Goal: Task Accomplishment & Management: Complete application form

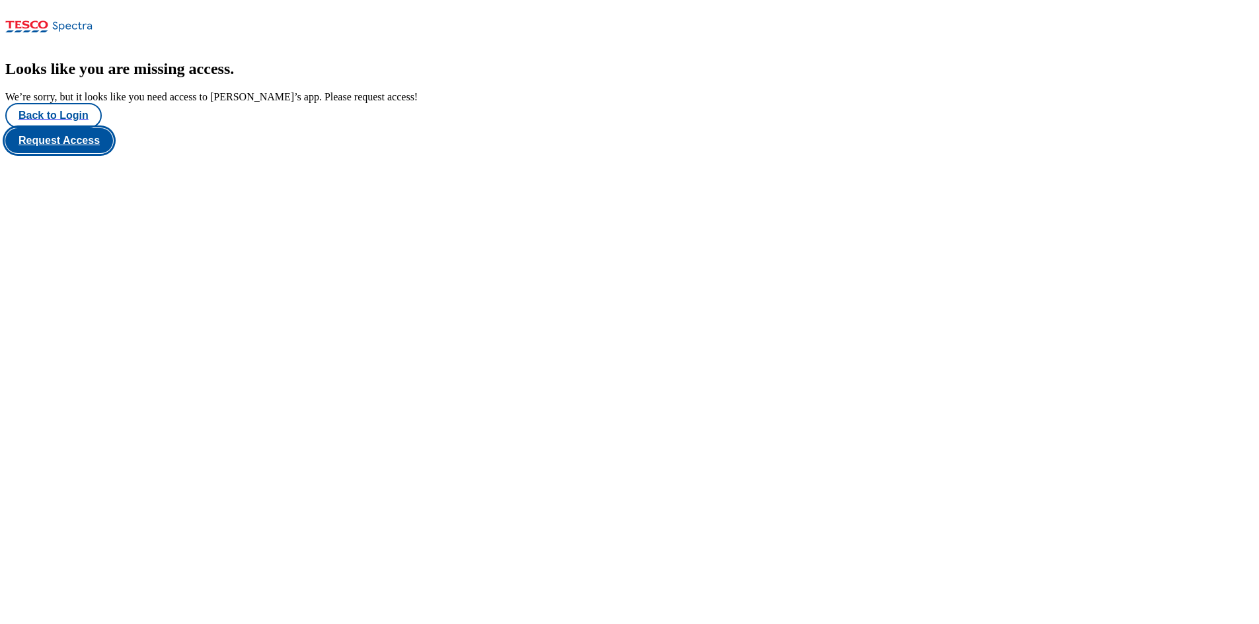
click at [113, 153] on button "Request Access" at bounding box center [59, 140] width 108 height 25
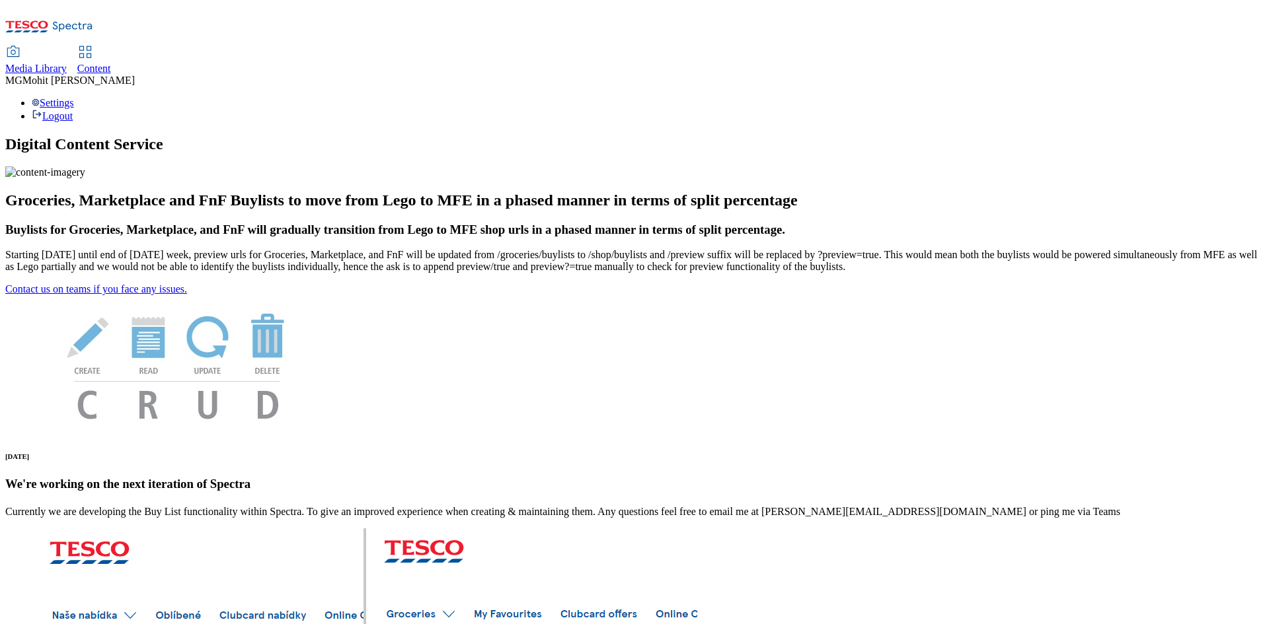
click at [111, 63] on span "Content" at bounding box center [94, 68] width 34 height 11
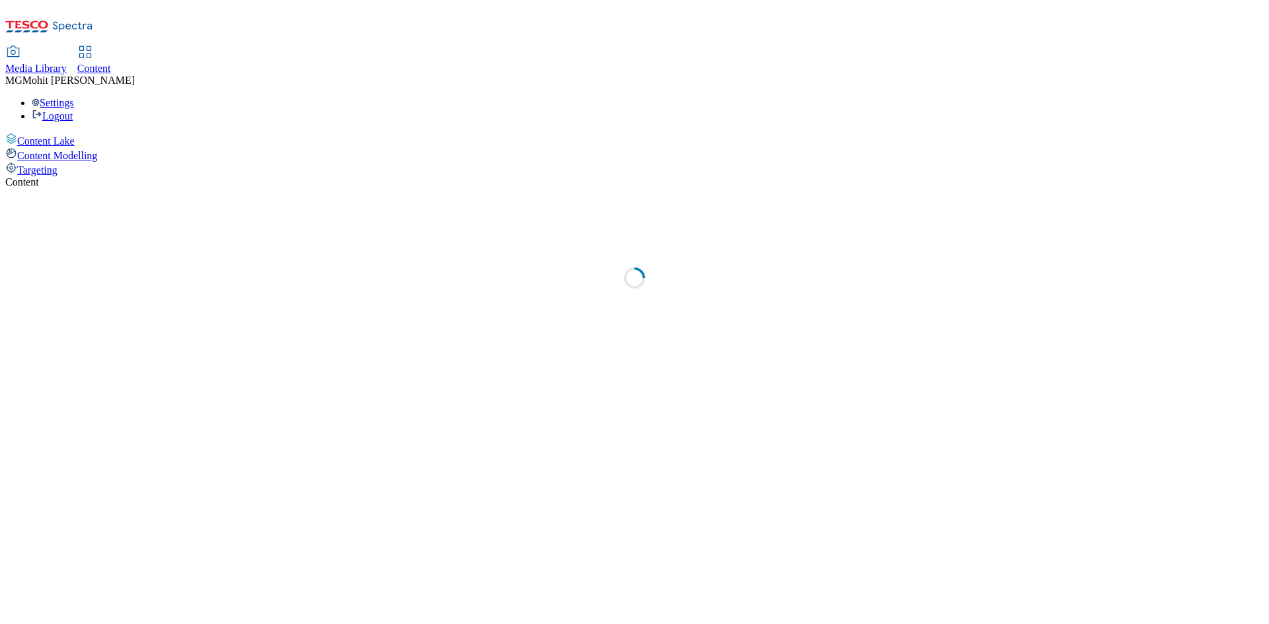
select select "ghs-uk"
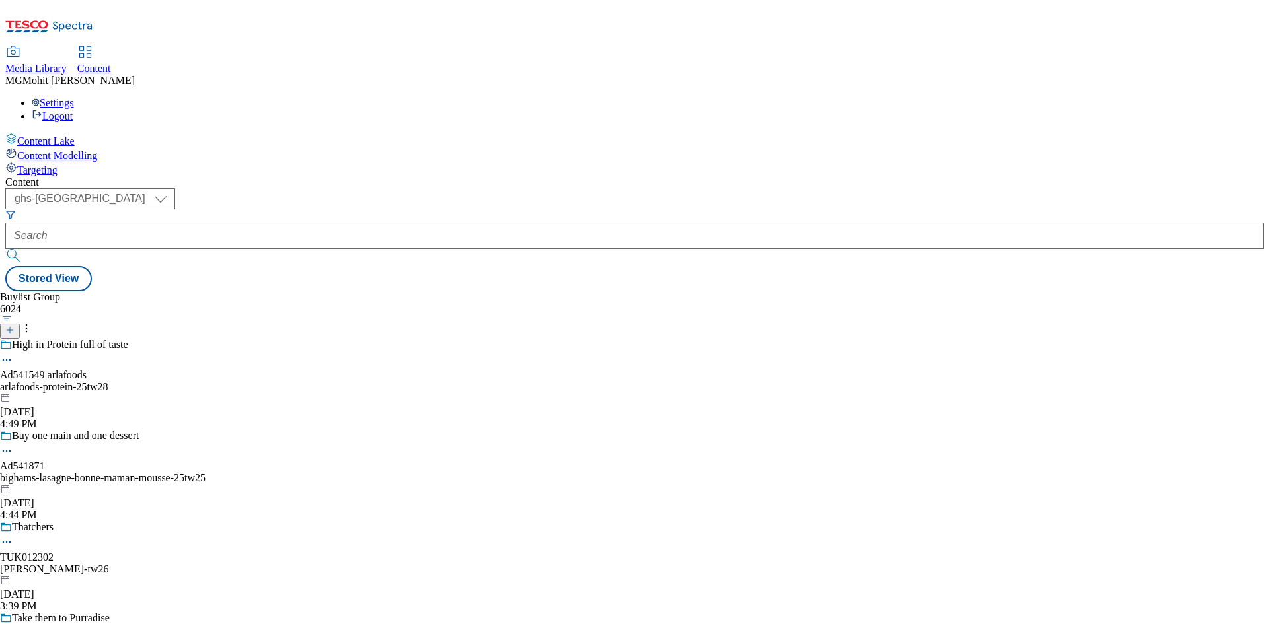
click at [15, 326] on icon at bounding box center [9, 330] width 9 height 9
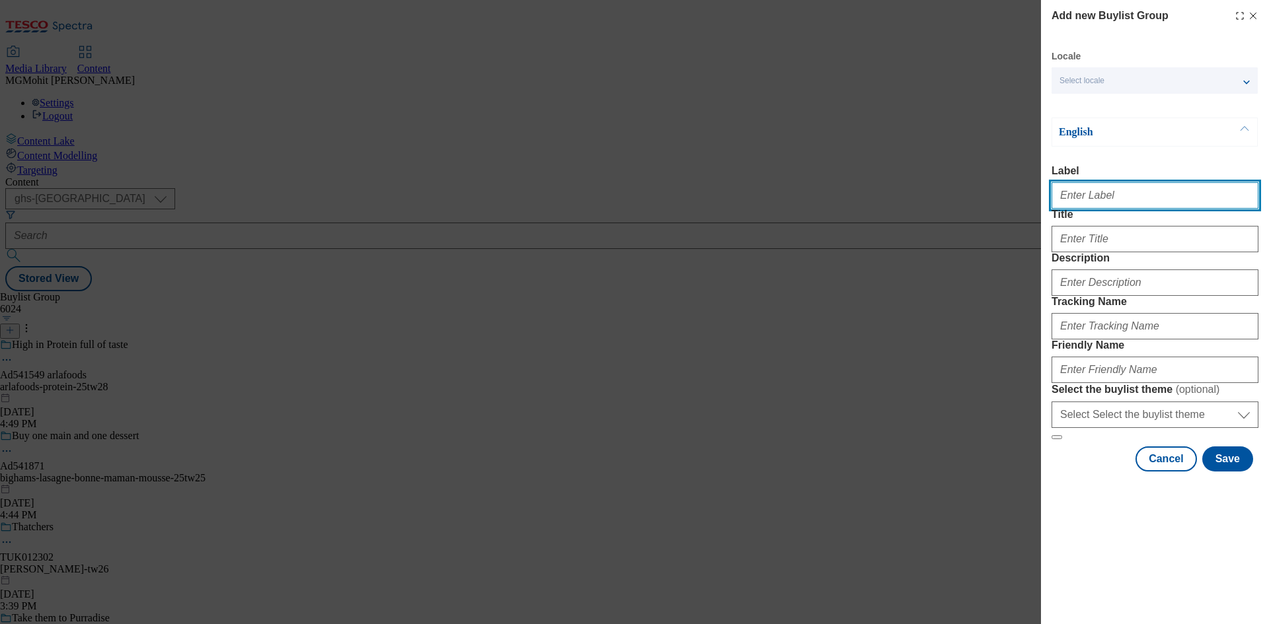
click at [1082, 193] on input "Label" at bounding box center [1154, 195] width 207 height 26
paste input "Ad541600 arla"
type input "Ad541600 arla"
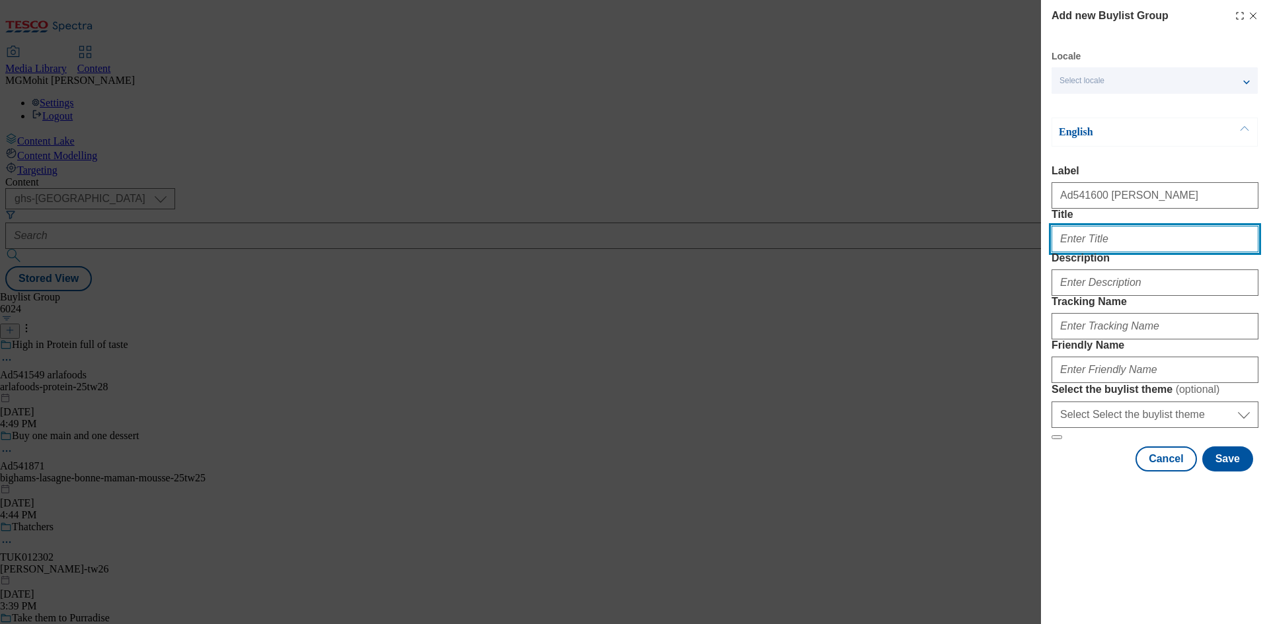
click at [1118, 252] on input "Title" at bounding box center [1154, 239] width 207 height 26
paste input "The stage is yours just cook"
type input "The stage is yours just cook"
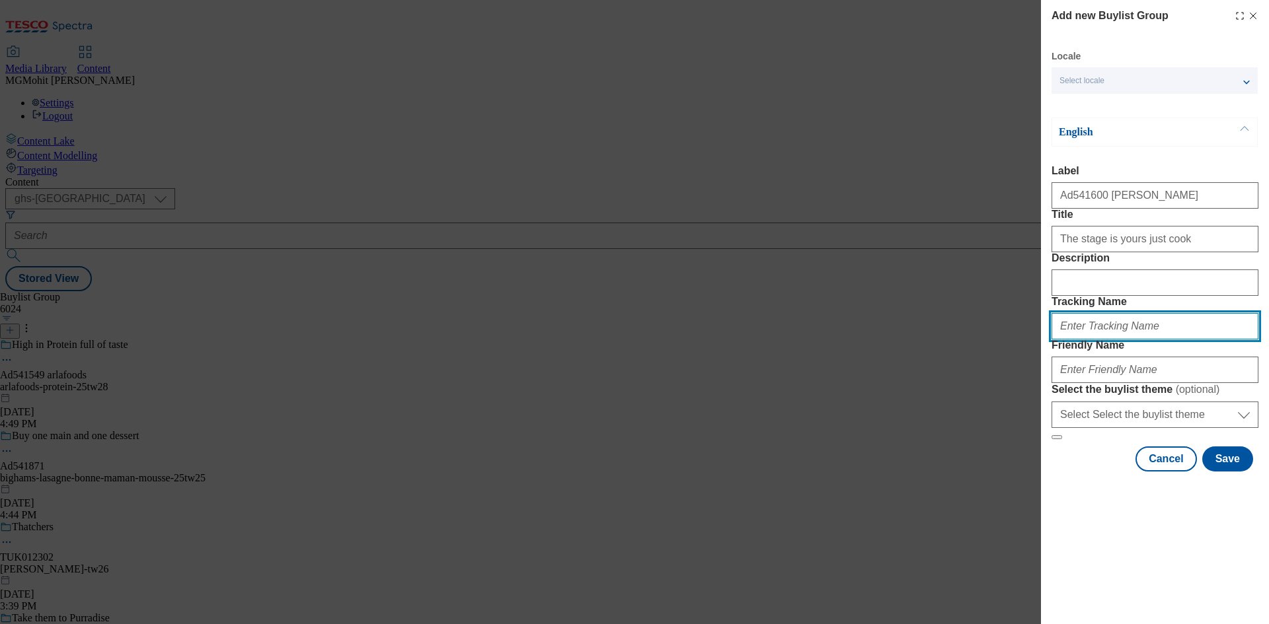
paste input "DH_AD541600"
type input "DH_AD541600"
click at [525, 345] on div "Add new Buylist Group Locale Select locale English Welsh English Label Ad541600…" at bounding box center [634, 312] width 1269 height 624
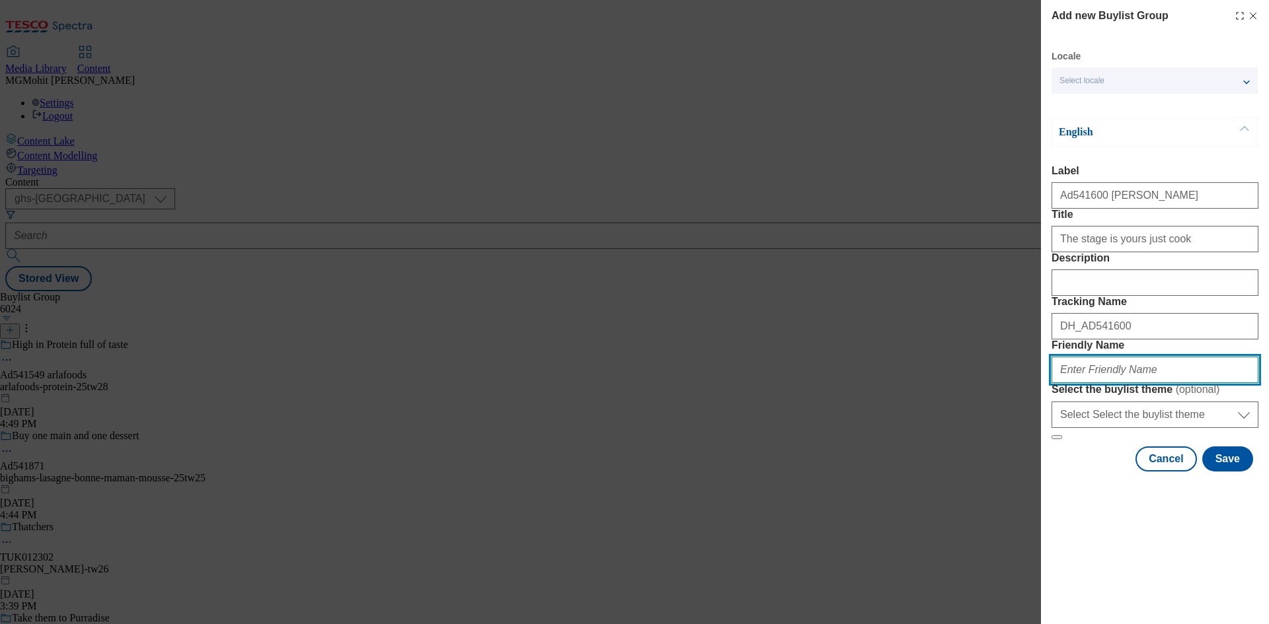
click at [1086, 383] on input "Friendly Name" at bounding box center [1154, 370] width 207 height 26
paste input "arla-lurpak-butter-25tw28"
type input "arla-lurpak-butter-25tw28"
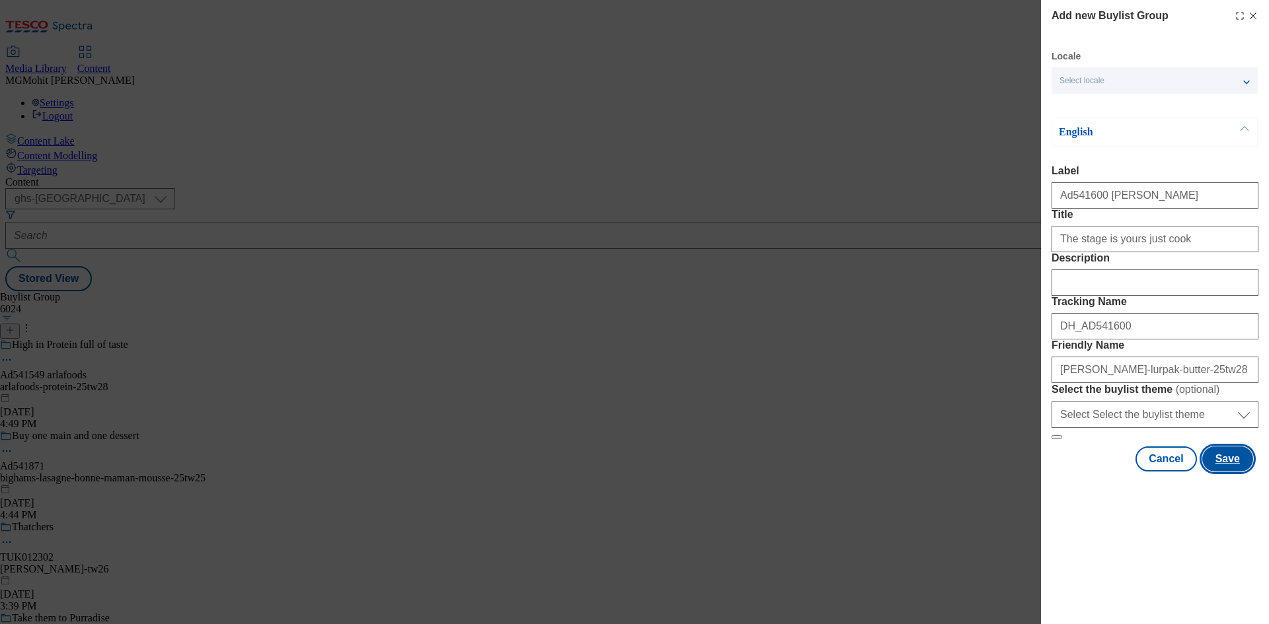
click at [1226, 472] on button "Save" at bounding box center [1227, 459] width 51 height 25
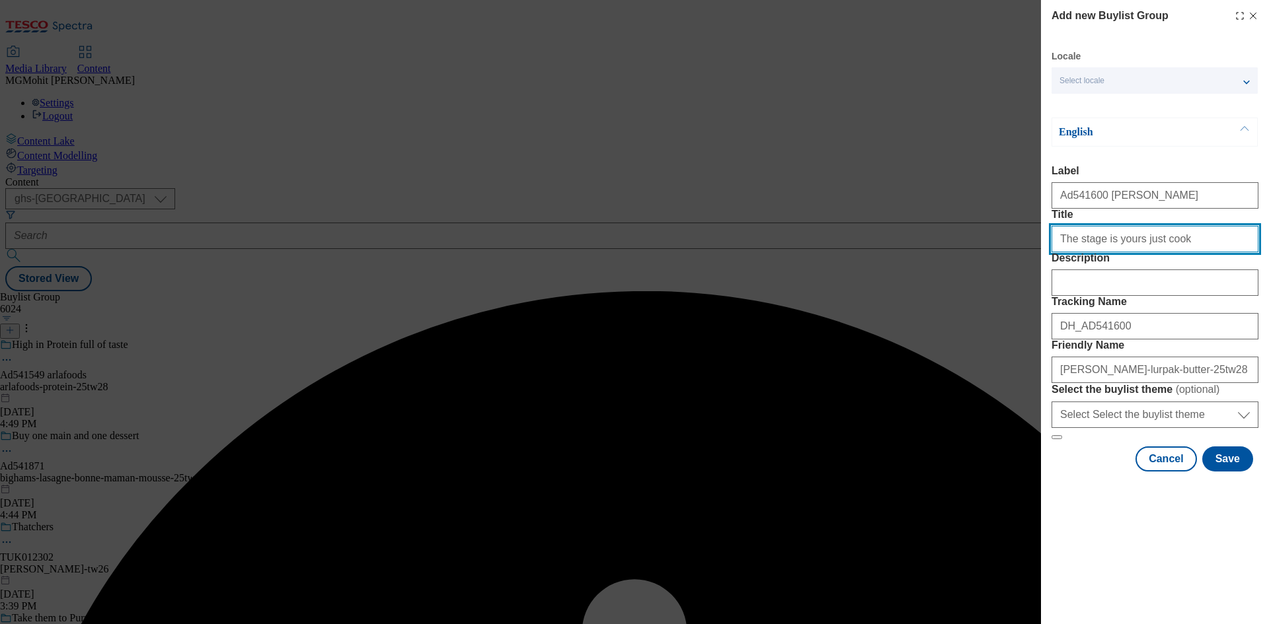
click at [1185, 252] on input "Title" at bounding box center [1154, 239] width 207 height 26
type input "The stage is yours just cook"
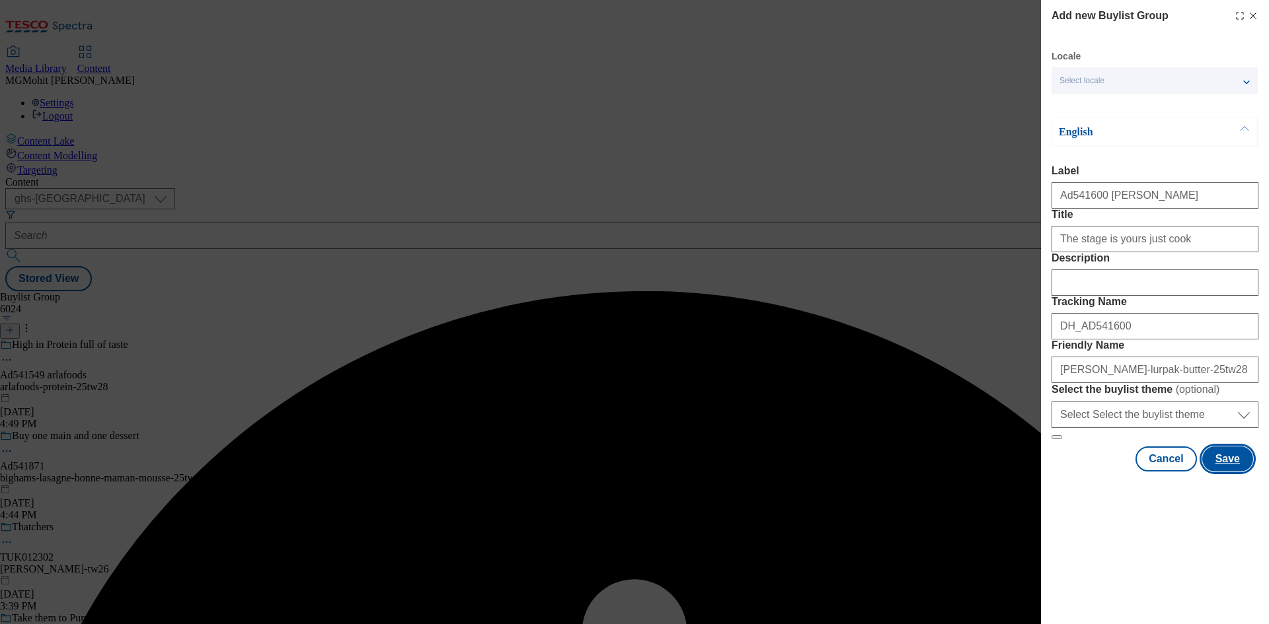
click at [1222, 472] on button "Save" at bounding box center [1227, 459] width 51 height 25
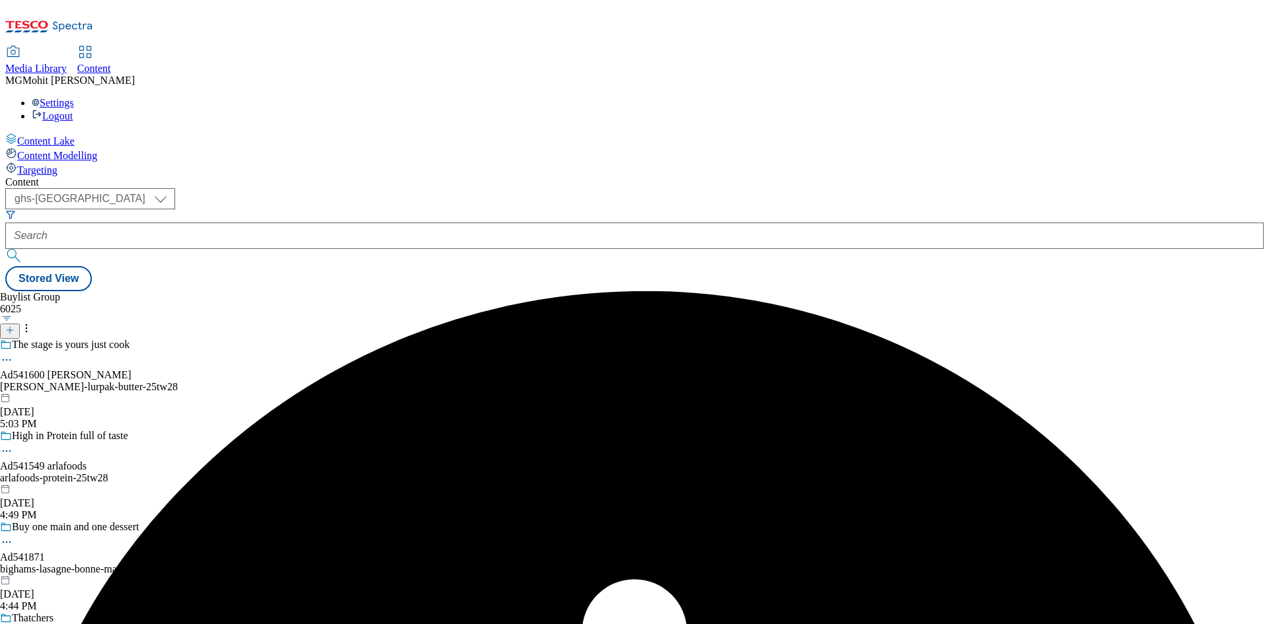
click at [5, 176] on div "Content Lake Content Modelling Targeting" at bounding box center [634, 155] width 1258 height 44
click at [219, 381] on div "arla-lurpak-butter-25tw28" at bounding box center [109, 387] width 219 height 12
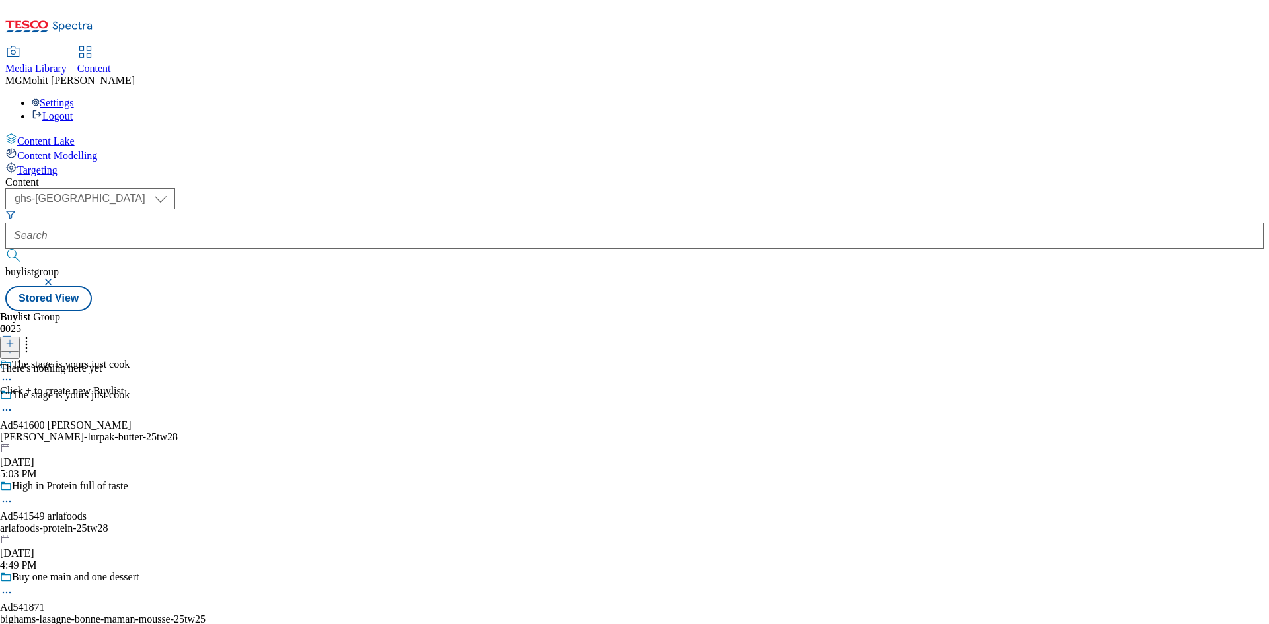
click at [15, 339] on icon at bounding box center [9, 343] width 9 height 9
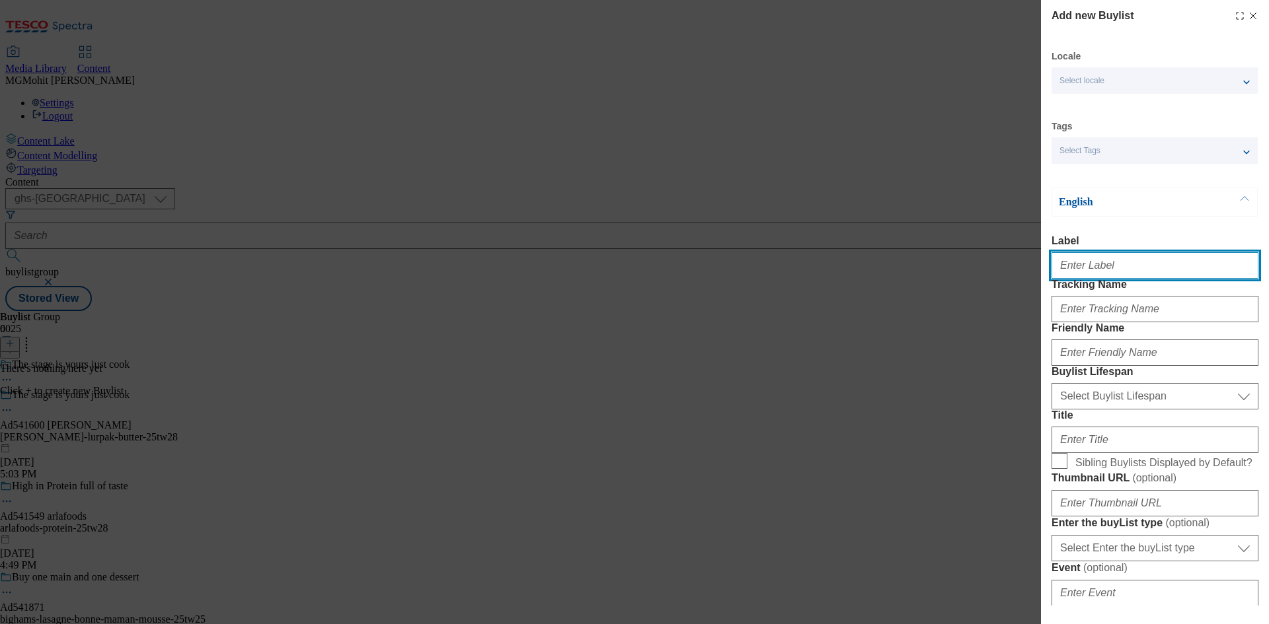
click at [1086, 262] on input "Label" at bounding box center [1154, 265] width 207 height 26
paste input "arla-lurpak-butter-25tw28"
type input "arla-lurpak-butter-25tw28"
click at [1086, 273] on input "Label" at bounding box center [1154, 265] width 207 height 26
paste input "Ad541600"
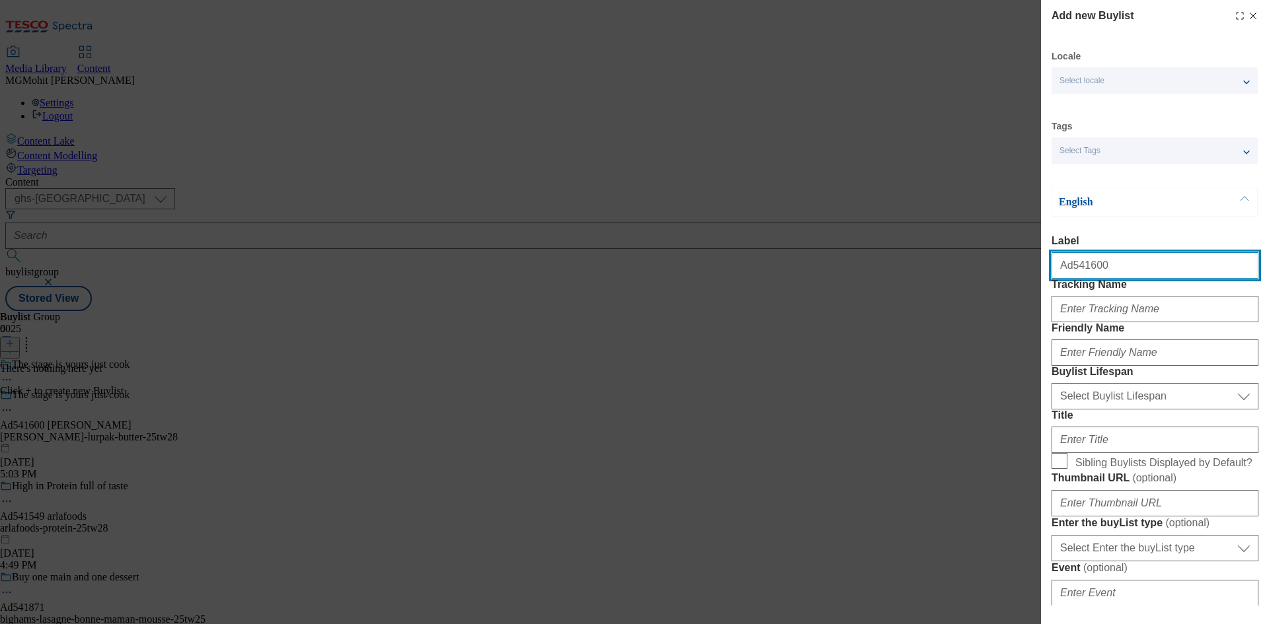
type input "Ad541600"
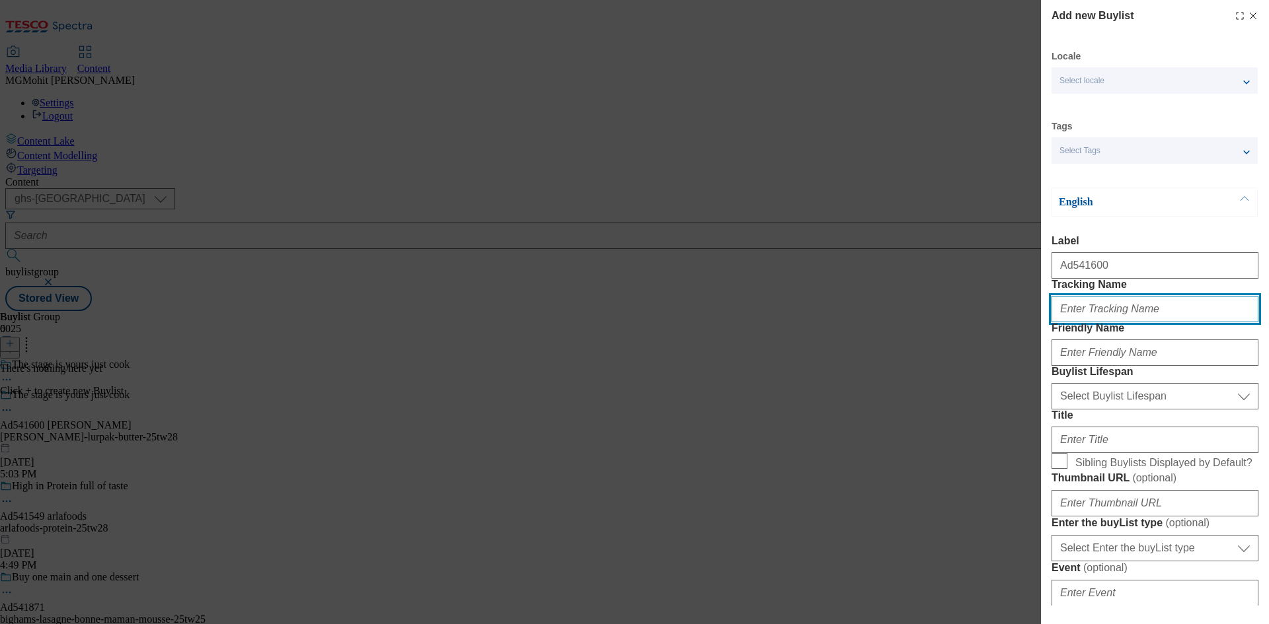
paste input "DH_AD541600"
type input "DH_AD541600"
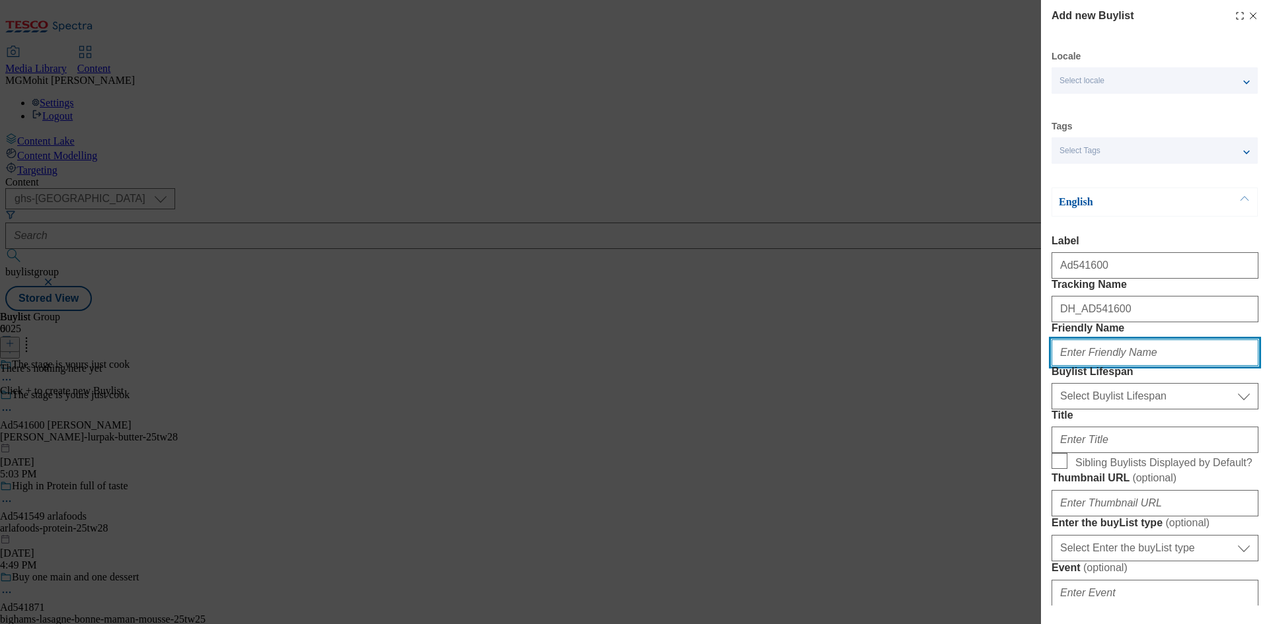
paste input "arla"
type input "arla"
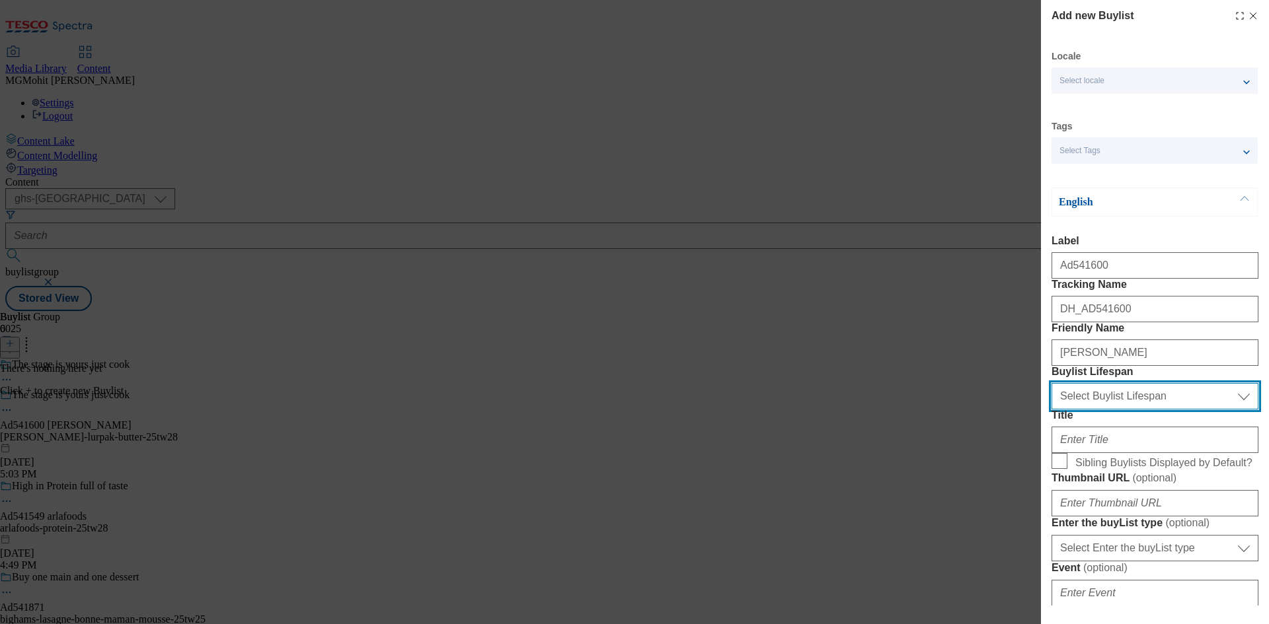
drag, startPoint x: 1096, startPoint y: 465, endPoint x: 1084, endPoint y: 480, distance: 18.9
click at [1096, 410] on select "Select Buylist Lifespan evergreen seasonal tactical" at bounding box center [1154, 396] width 207 height 26
select select "tactical"
click at [1051, 410] on select "Select Buylist Lifespan evergreen seasonal tactical" at bounding box center [1154, 396] width 207 height 26
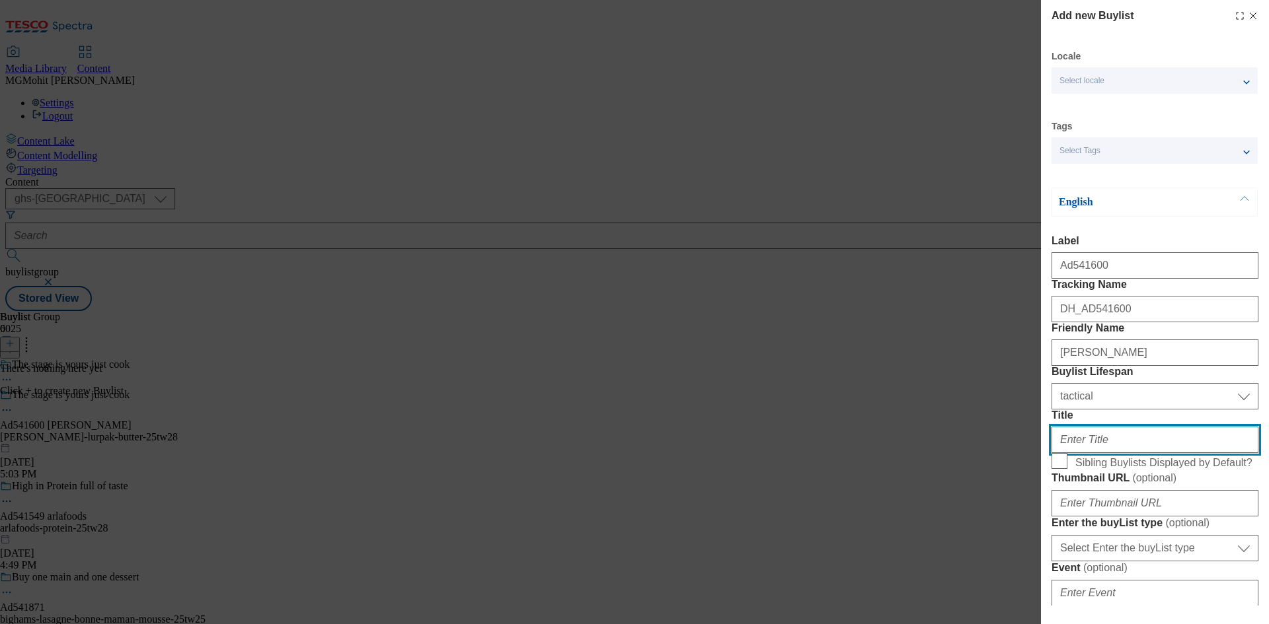
click at [1076, 453] on input "Title" at bounding box center [1154, 440] width 207 height 26
paste input "Good food deserves Lurpak"
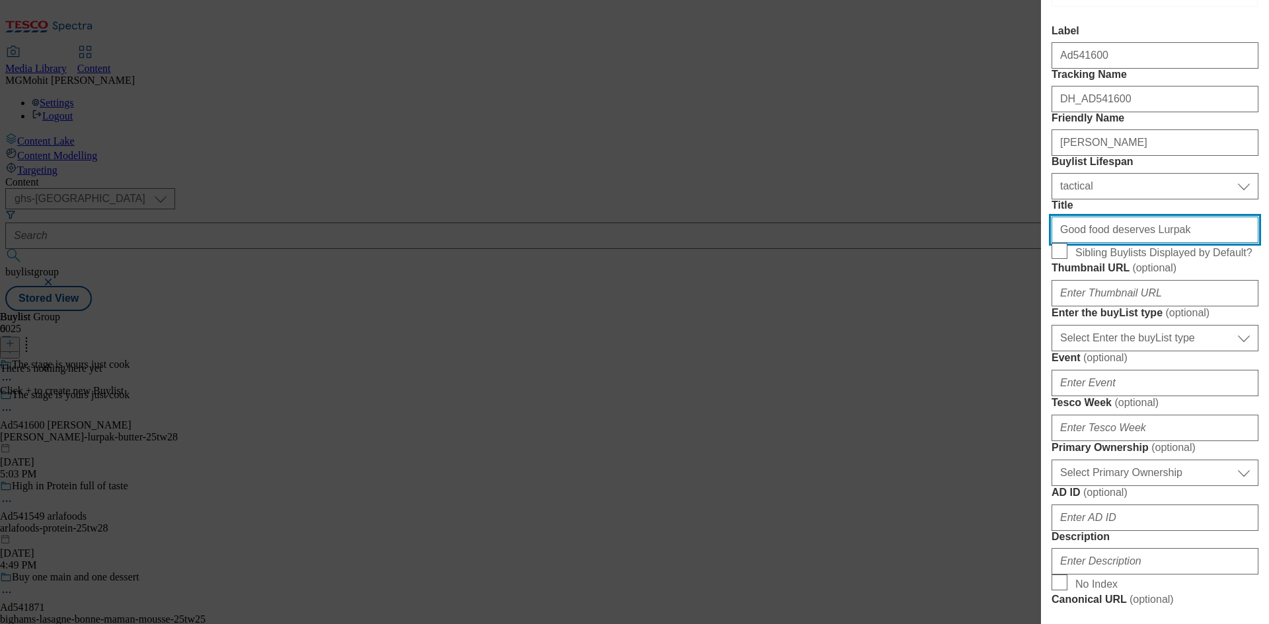
scroll to position [330, 0]
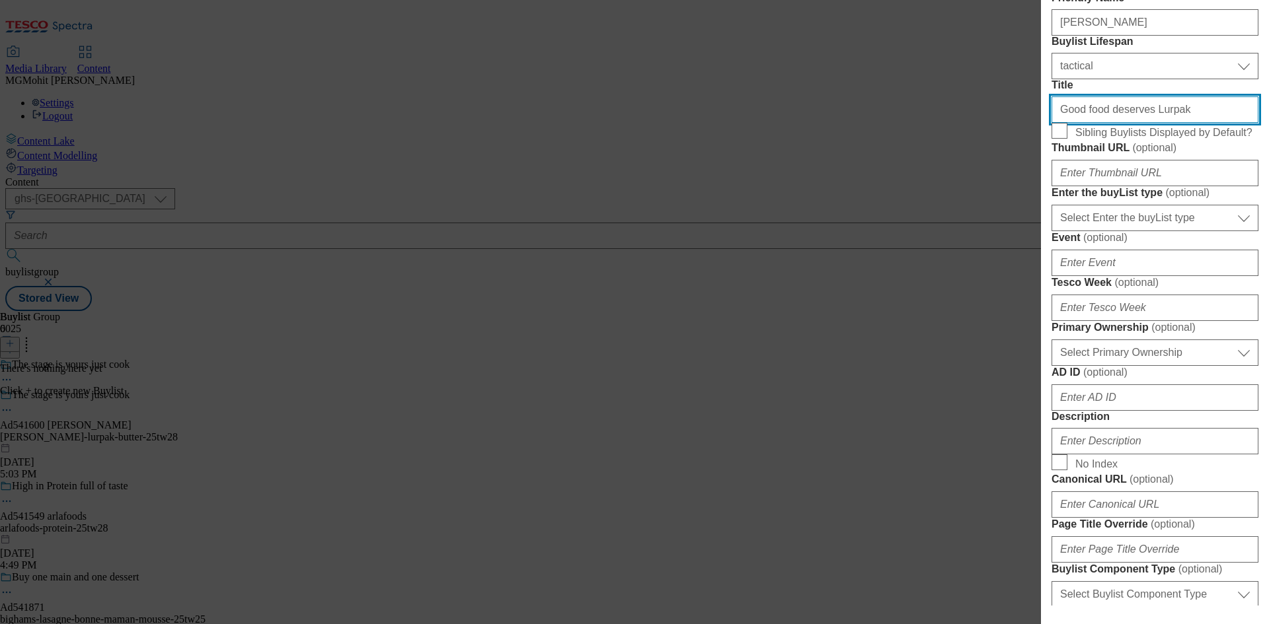
type input "Good food deserves Lurpak"
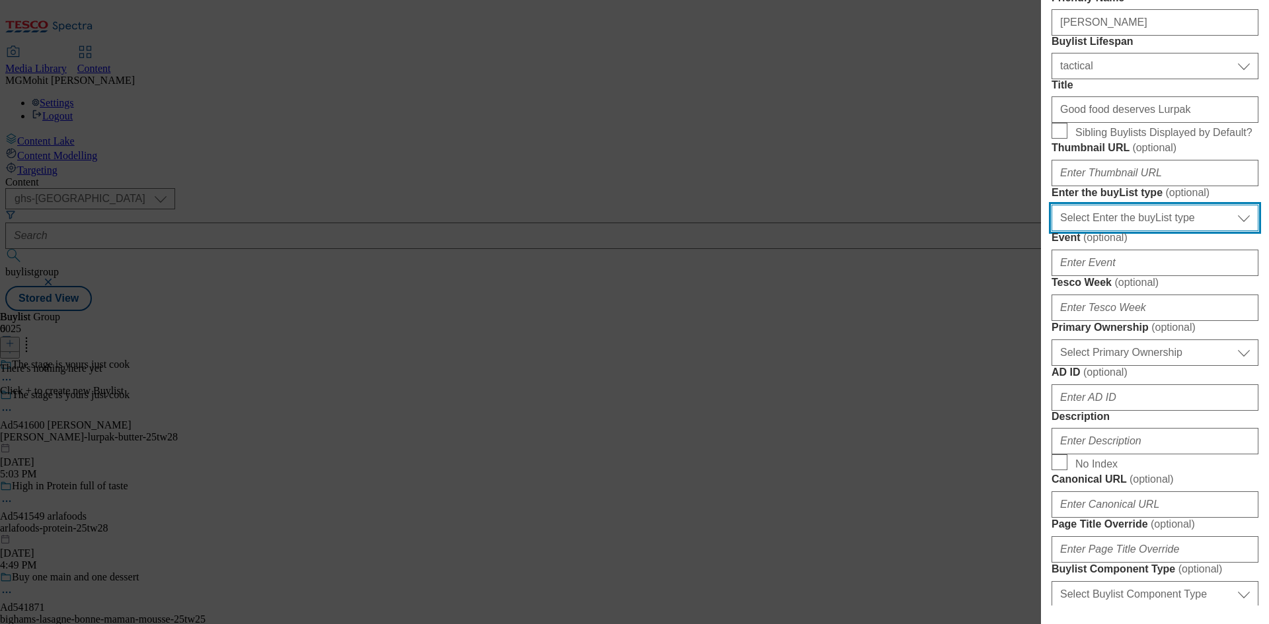
click at [1121, 231] on select "Select Enter the buyList type event supplier funded long term >4 weeks supplier…" at bounding box center [1154, 218] width 207 height 26
select select "supplier funded short term 1-3 weeks"
click at [1051, 231] on select "Select Enter the buyList type event supplier funded long term >4 weeks supplier…" at bounding box center [1154, 218] width 207 height 26
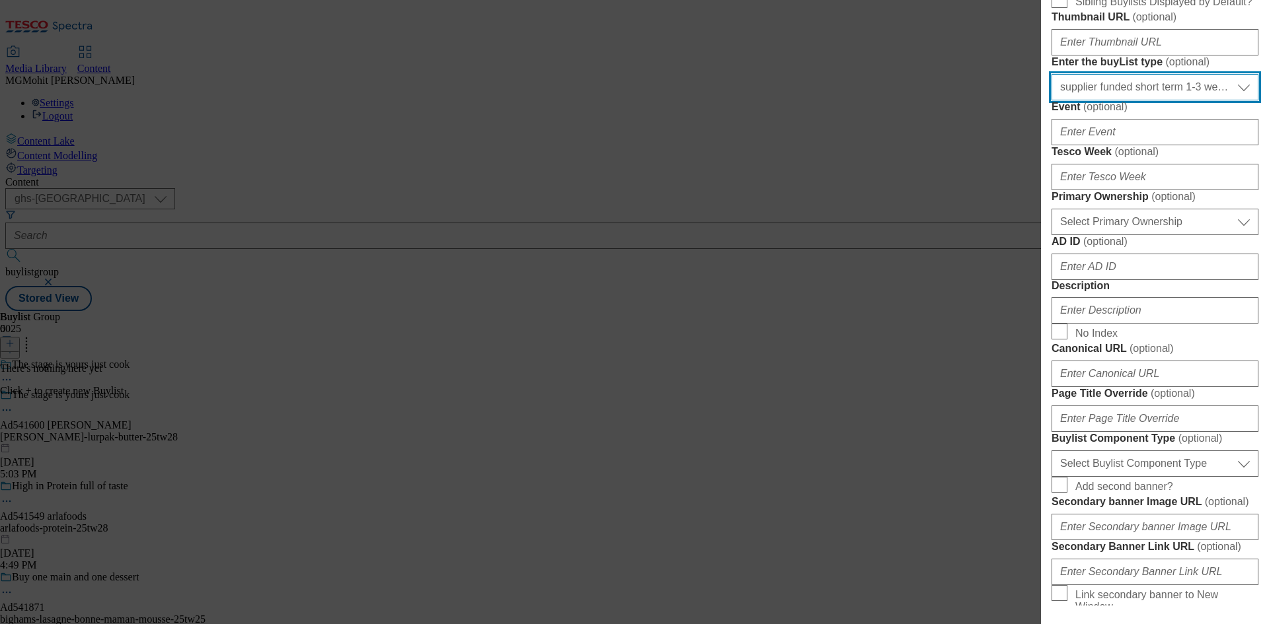
scroll to position [463, 0]
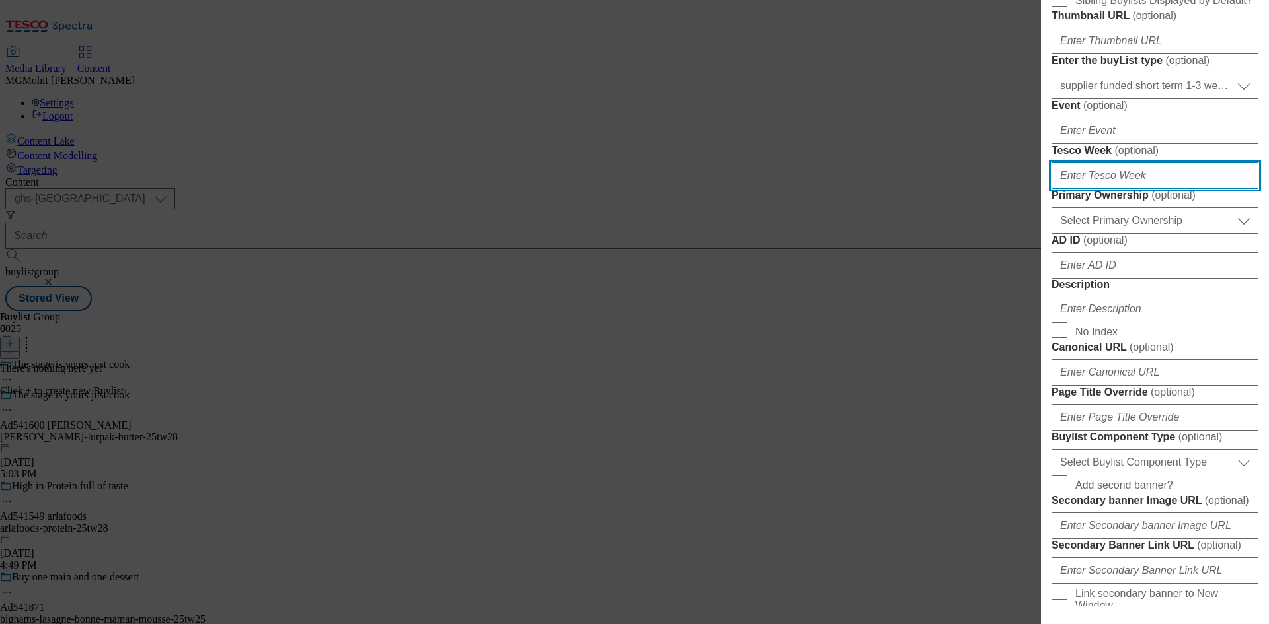
click at [1097, 189] on input "Tesco Week ( optional )" at bounding box center [1154, 176] width 207 height 26
type input "28"
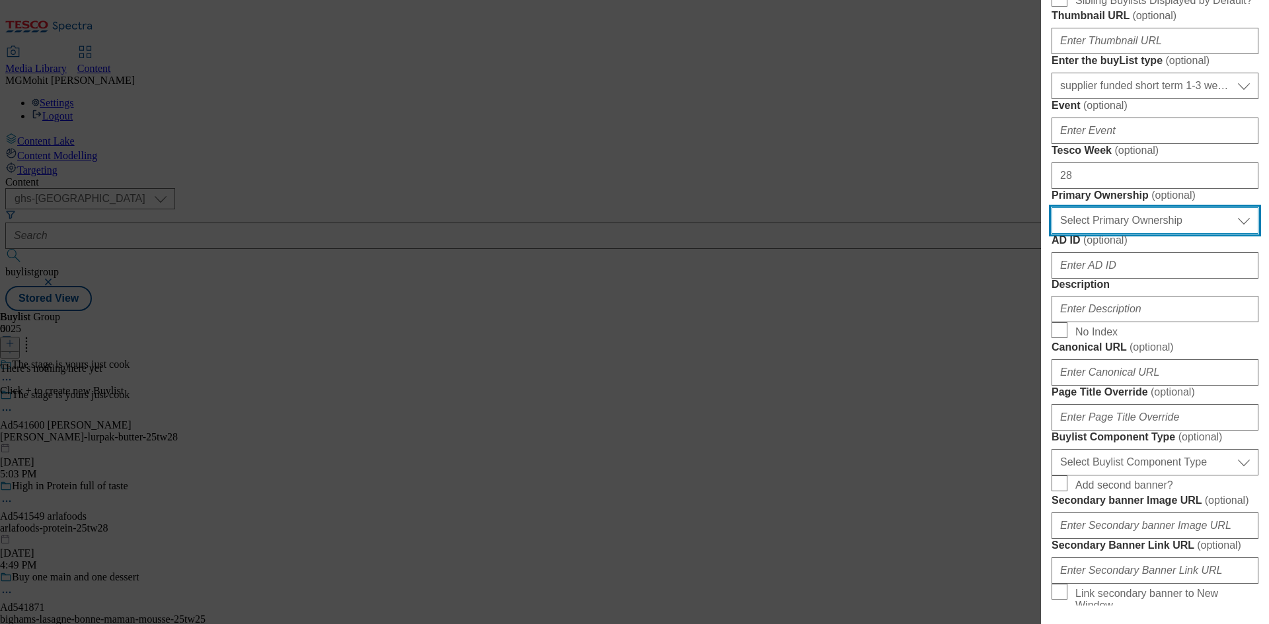
click at [1093, 234] on select "Select Primary Ownership tesco dunnhumby" at bounding box center [1154, 220] width 207 height 26
select select "dunnhumby"
click at [1051, 234] on select "Select Primary Ownership tesco dunnhumby" at bounding box center [1154, 220] width 207 height 26
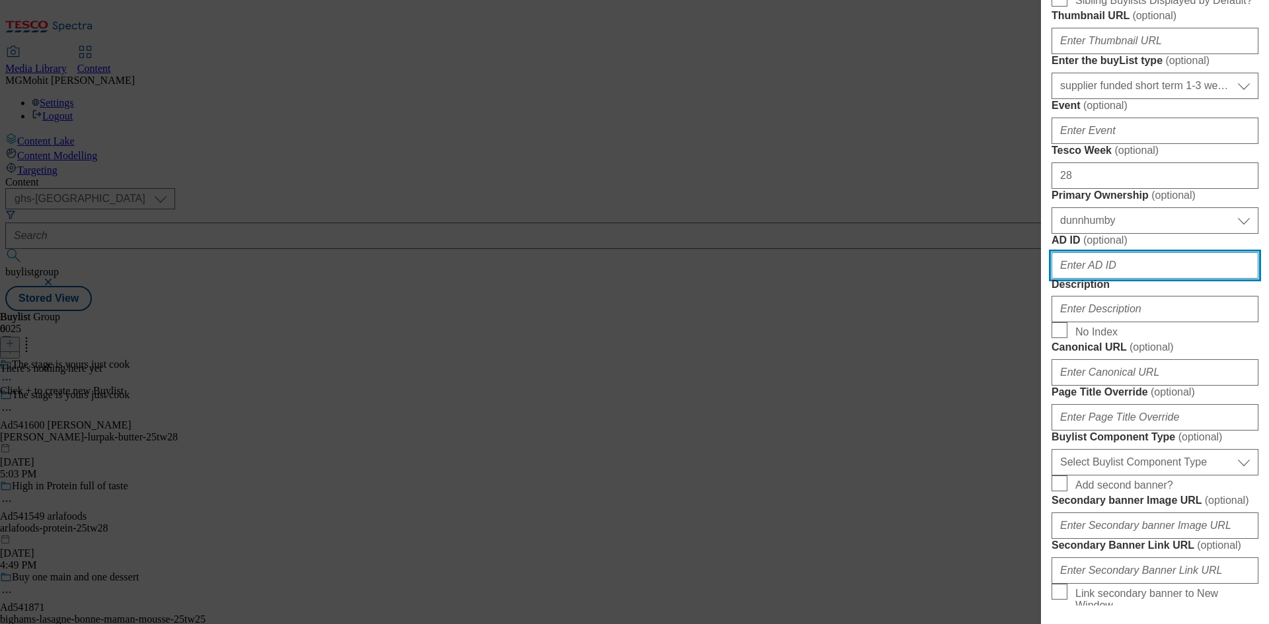
click at [1076, 279] on input "AD ID ( optional )" at bounding box center [1154, 265] width 207 height 26
paste input "541600"
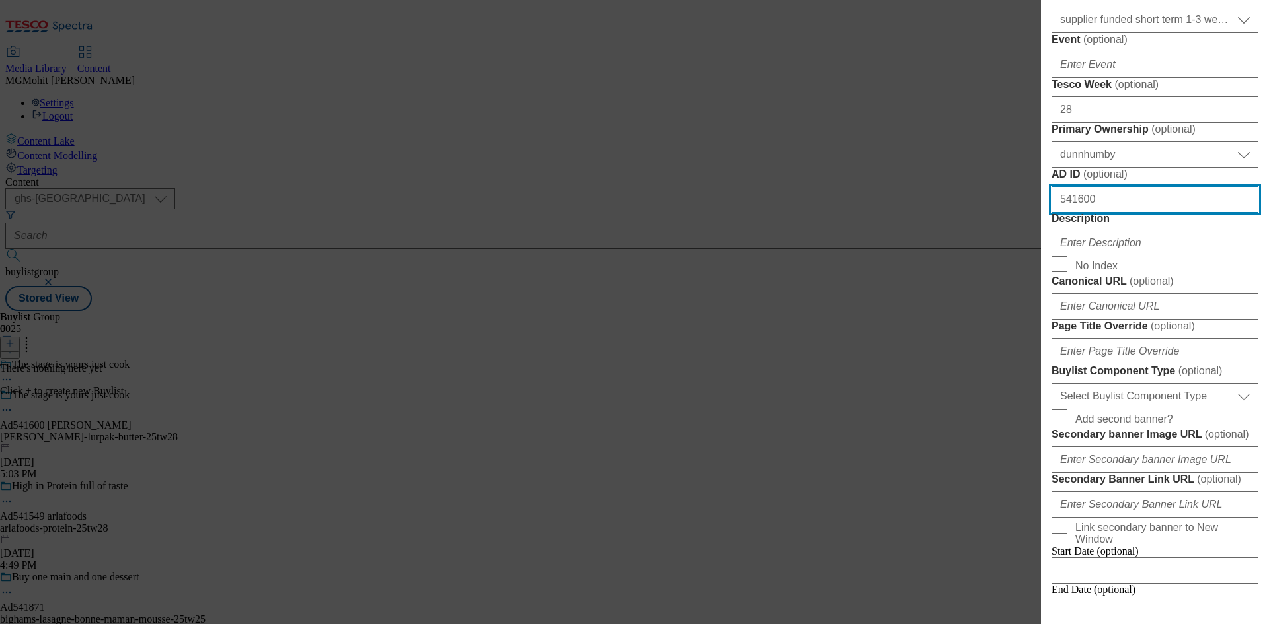
scroll to position [661, 0]
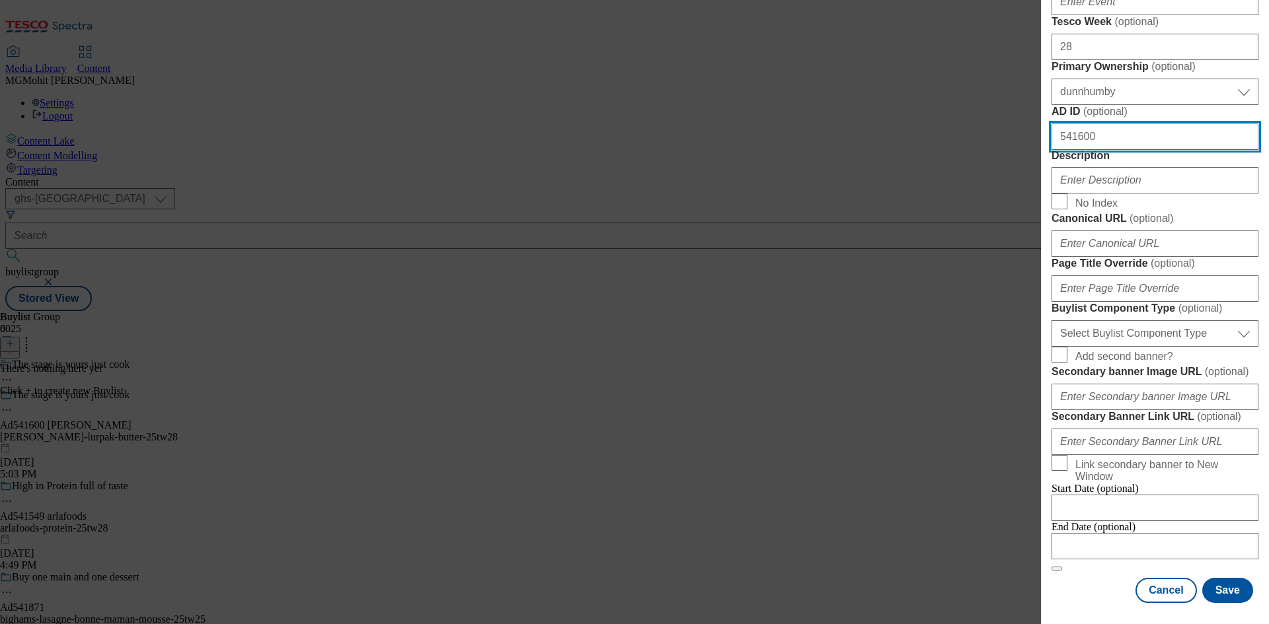
type input "541600"
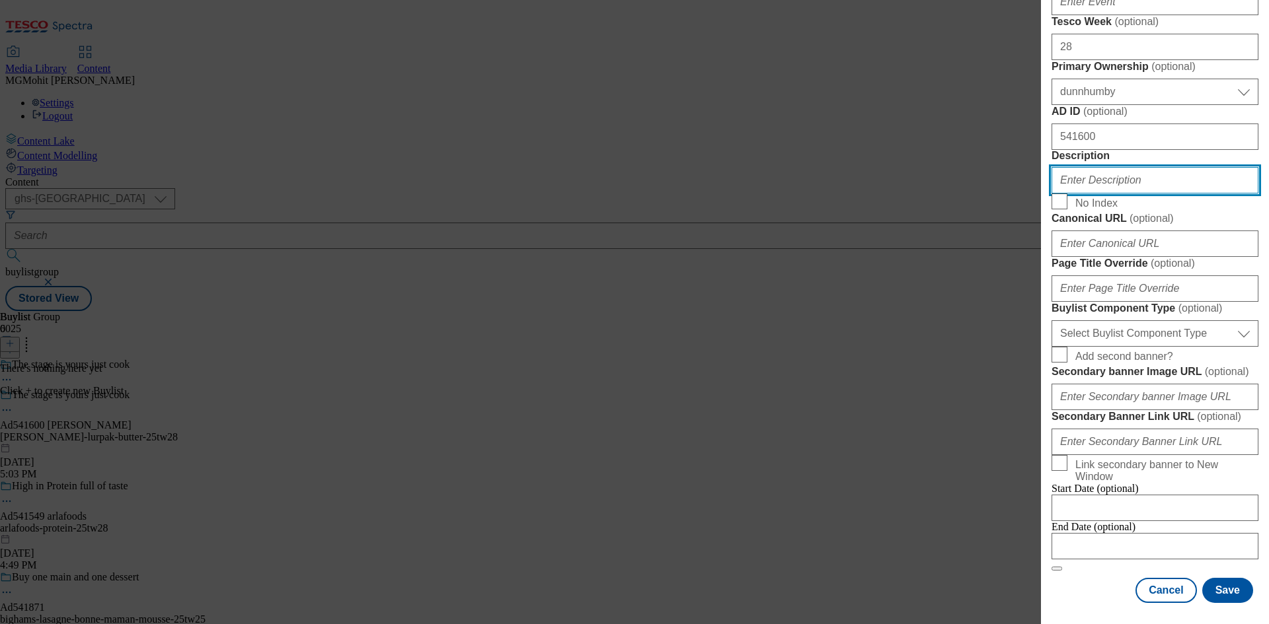
click at [1083, 194] on input "Description" at bounding box center [1154, 180] width 207 height 26
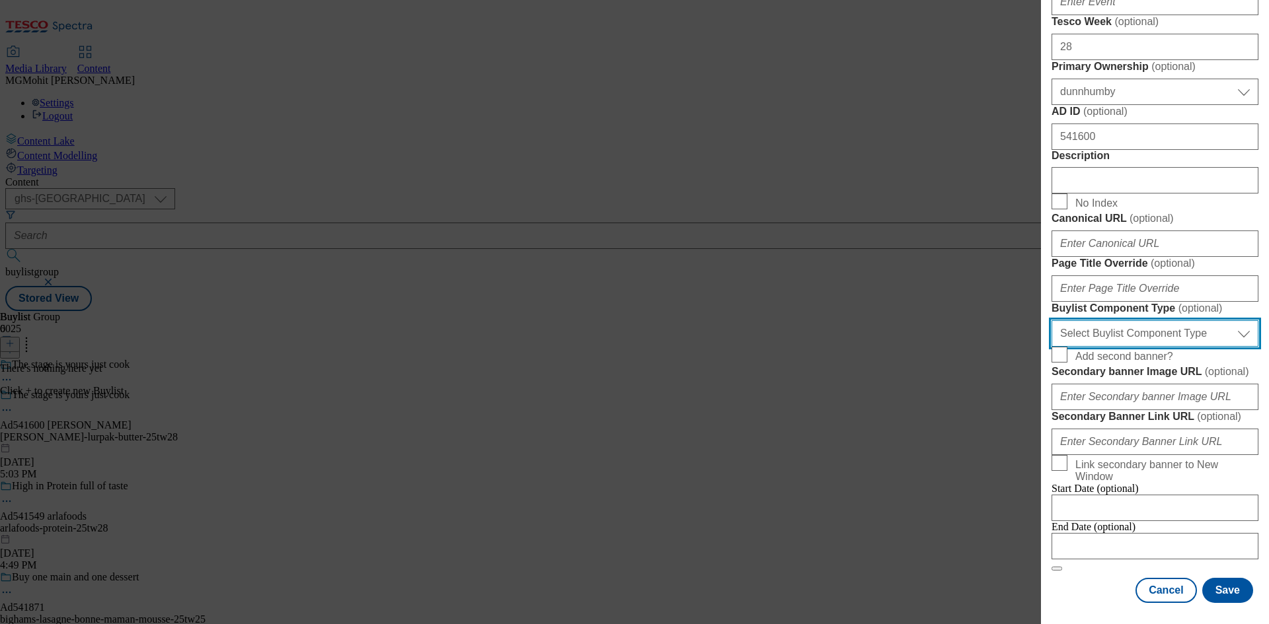
drag, startPoint x: 1146, startPoint y: 346, endPoint x: 1119, endPoint y: 358, distance: 29.6
click at [1146, 346] on select "Select Buylist Component Type Banner Competition Header Meal" at bounding box center [1154, 333] width 207 height 26
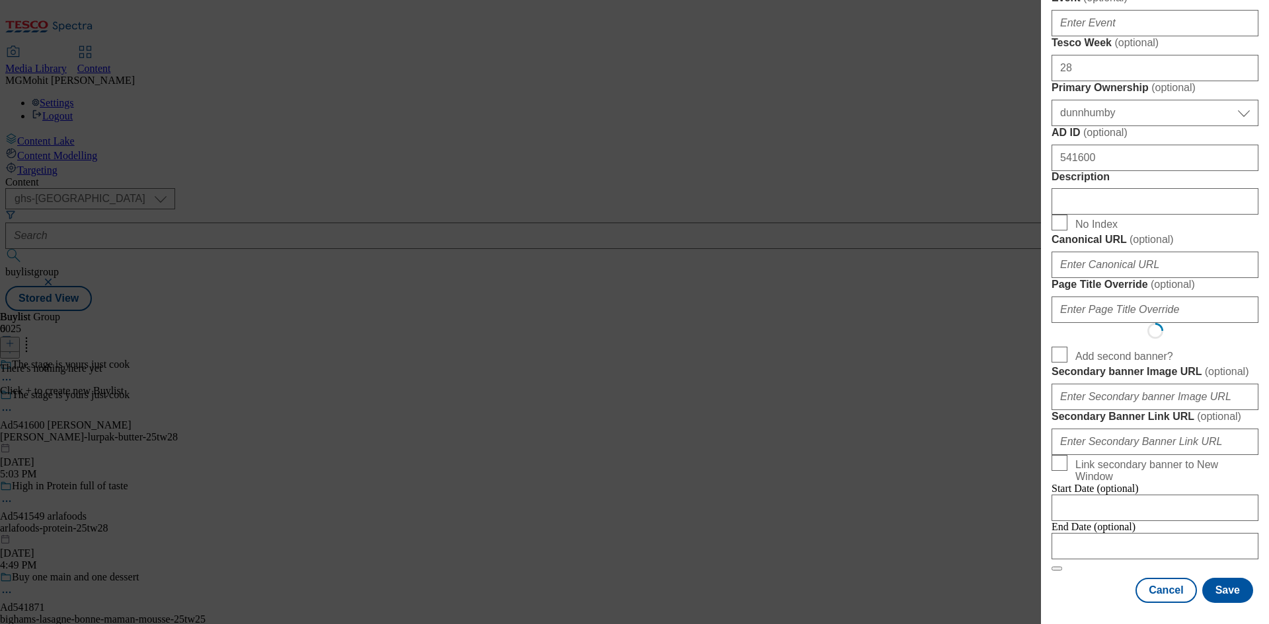
select select "Banner"
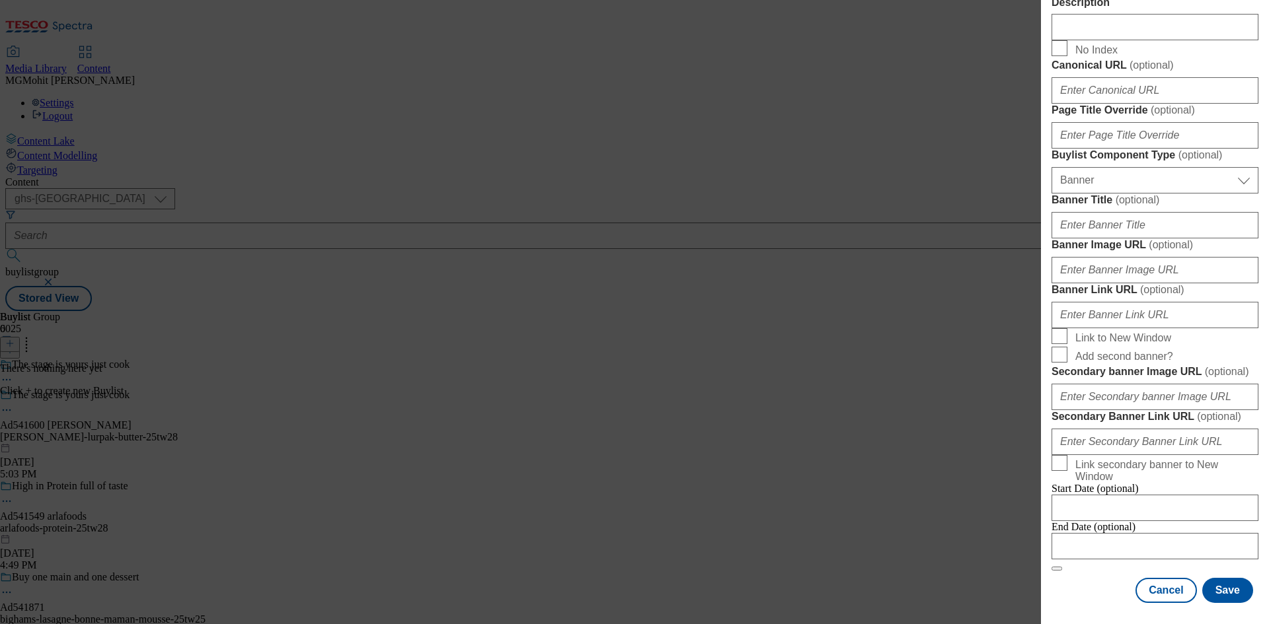
scroll to position [1310, 0]
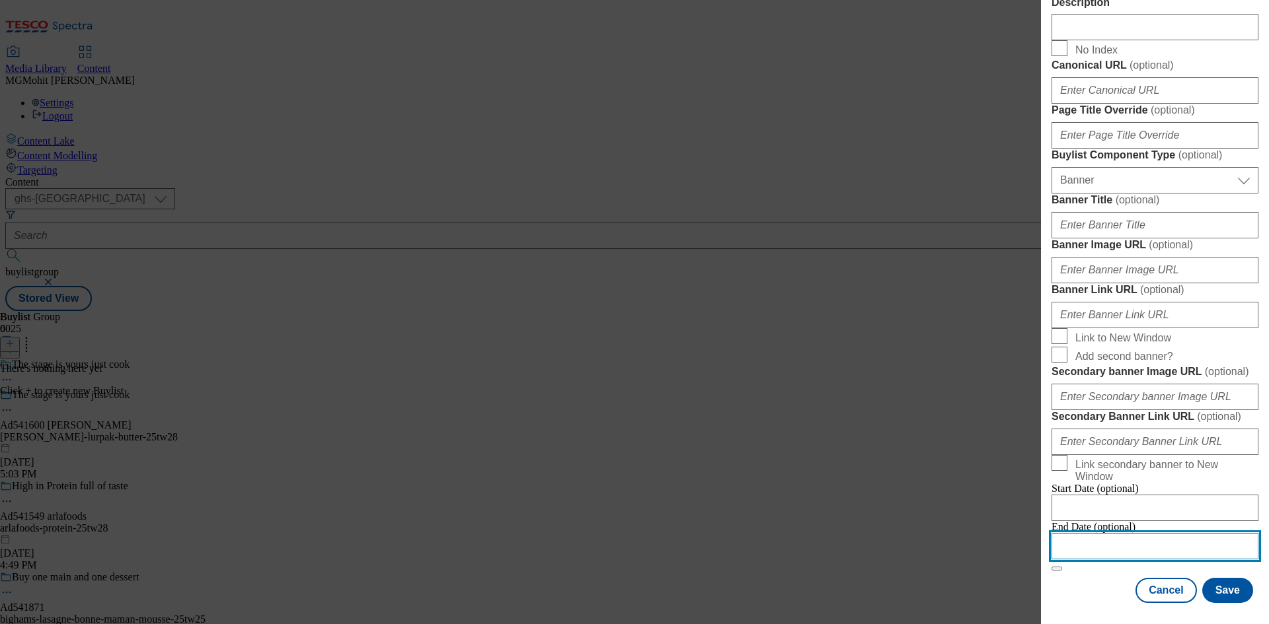
click at [1122, 533] on input "Modal" at bounding box center [1154, 546] width 207 height 26
select select "2025"
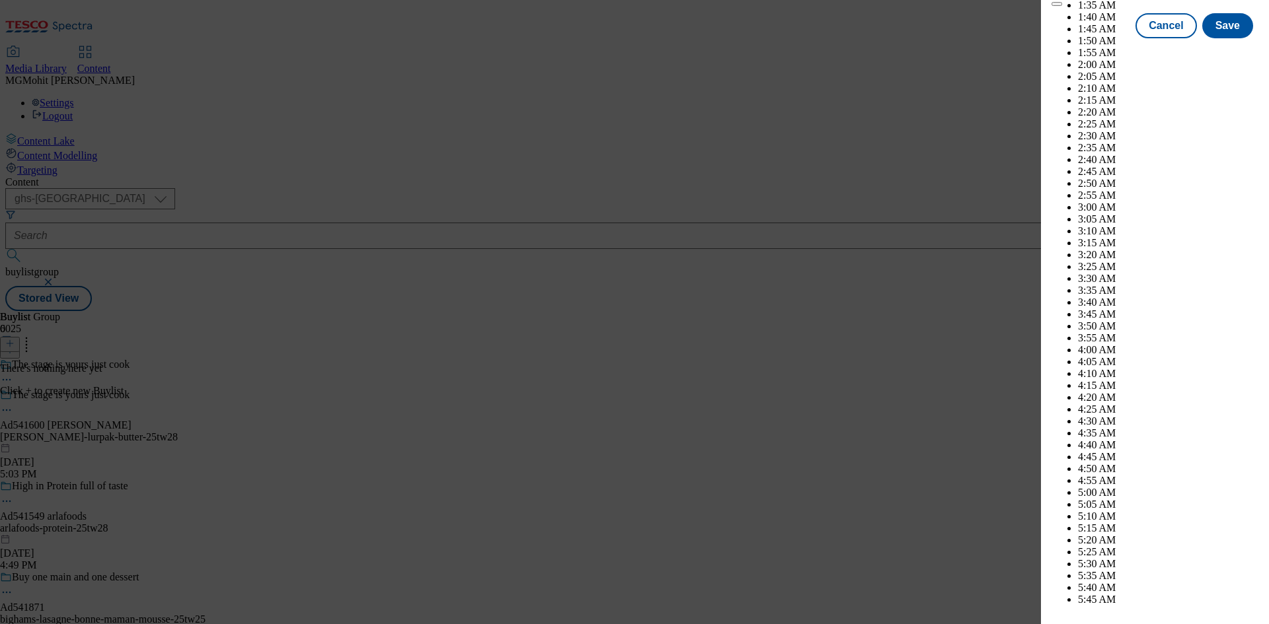
scroll to position [4979, 0]
select select "November"
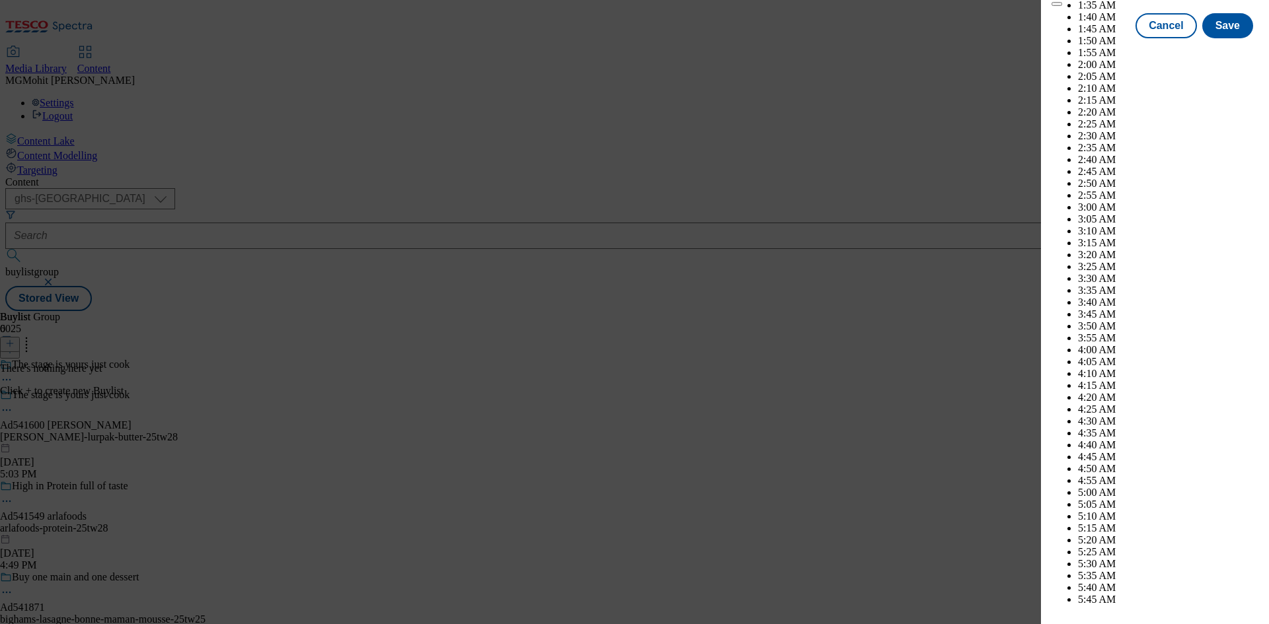
click at [1217, 50] on button "Save" at bounding box center [1227, 37] width 51 height 25
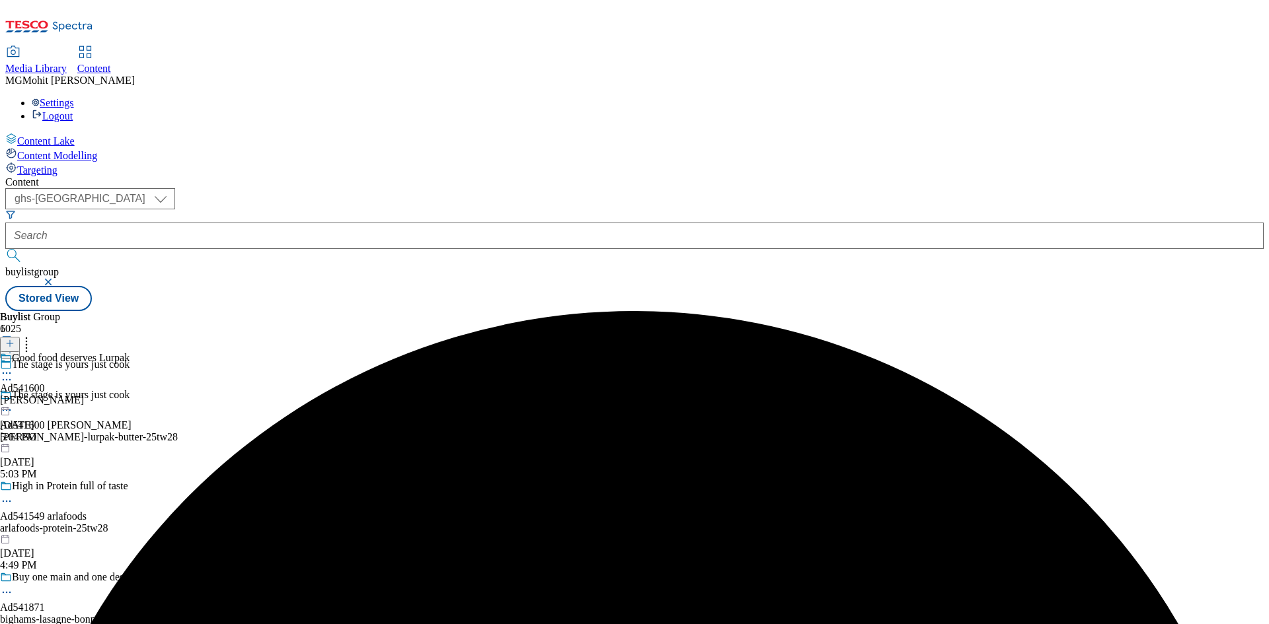
click at [130, 352] on div "Good food deserves Lurpak Ad541600 arla Aug 21, 2025 5:04 PM" at bounding box center [65, 397] width 130 height 91
click at [15, 339] on icon at bounding box center [9, 343] width 9 height 9
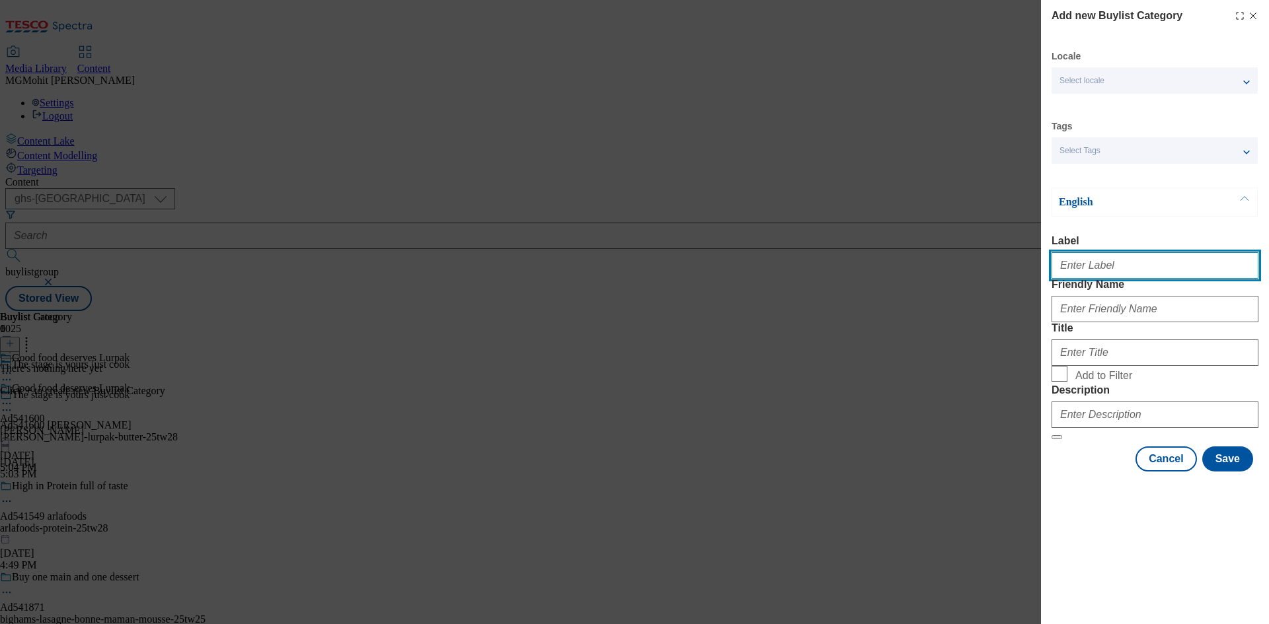
click at [1082, 273] on input "Label" at bounding box center [1154, 265] width 207 height 26
paste input "Ad541600"
type input "Ad541600"
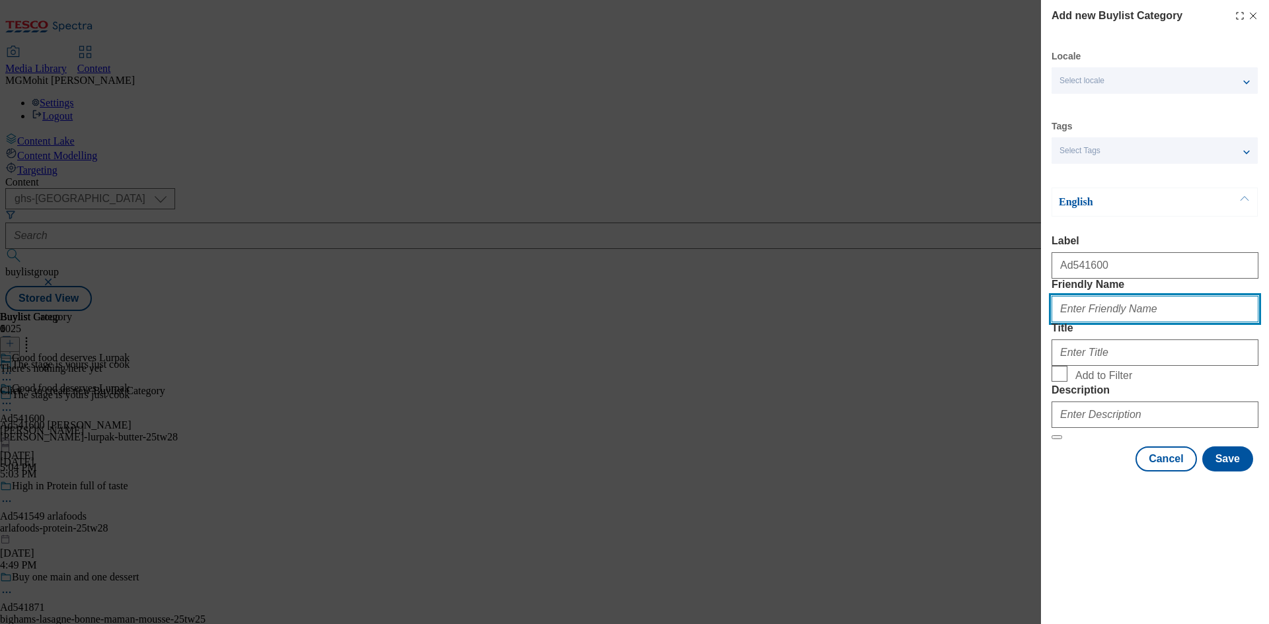
click at [1094, 322] on input "Friendly Name" at bounding box center [1154, 309] width 207 height 26
paste input "arla-lurpak-butter"
type input "arla-lurpak-butter"
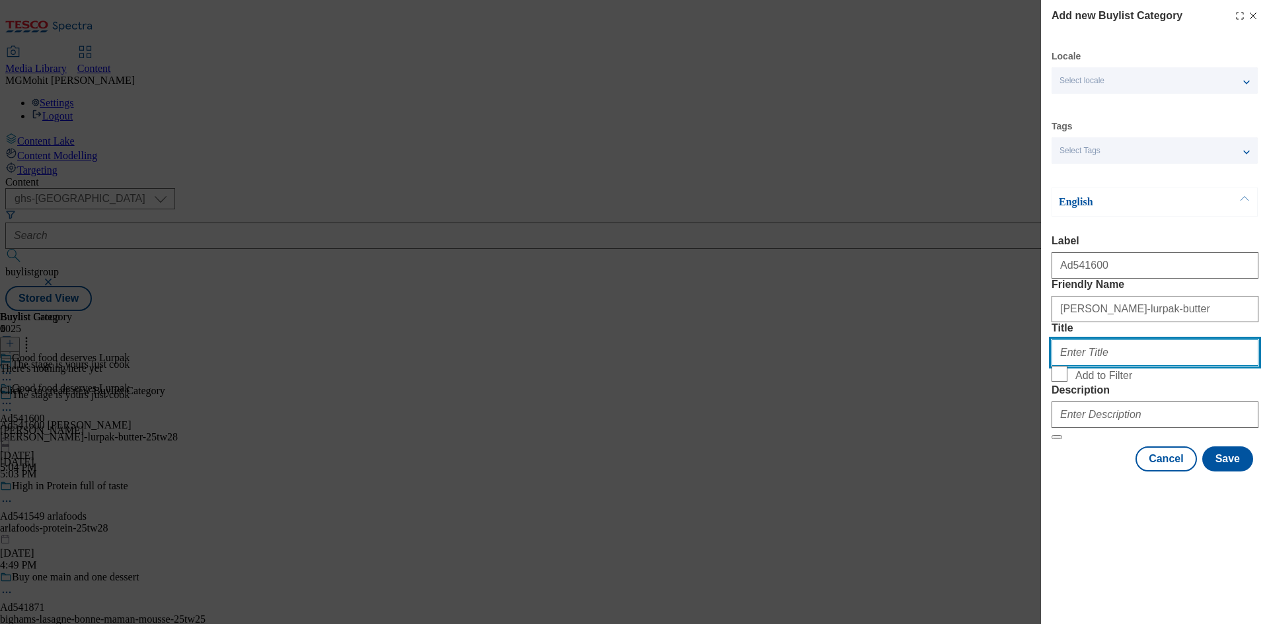
paste input "Arla"
type input "Arla"
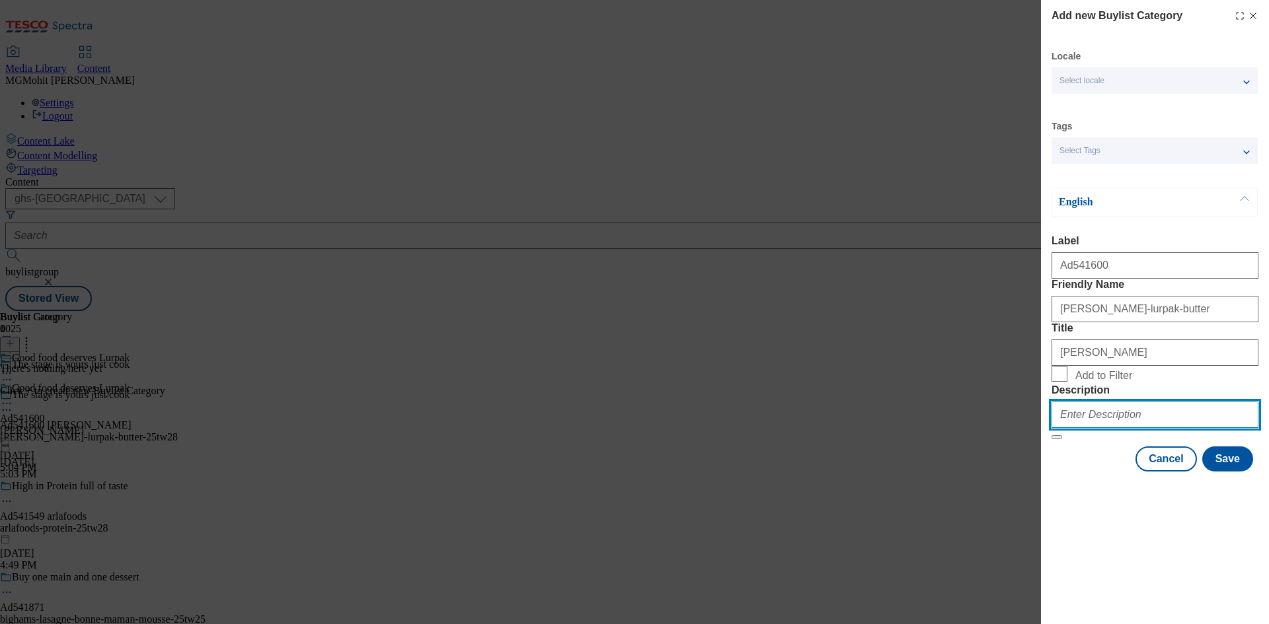
click at [1089, 428] on input "Description" at bounding box center [1154, 415] width 207 height 26
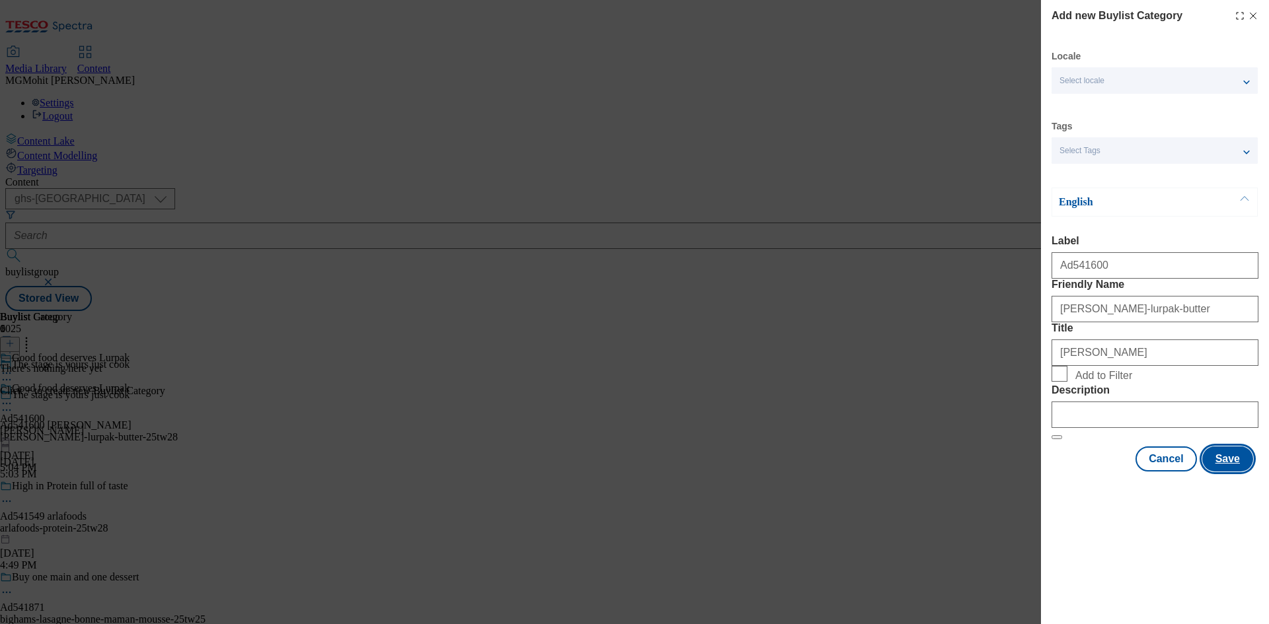
click at [1226, 472] on button "Save" at bounding box center [1227, 459] width 51 height 25
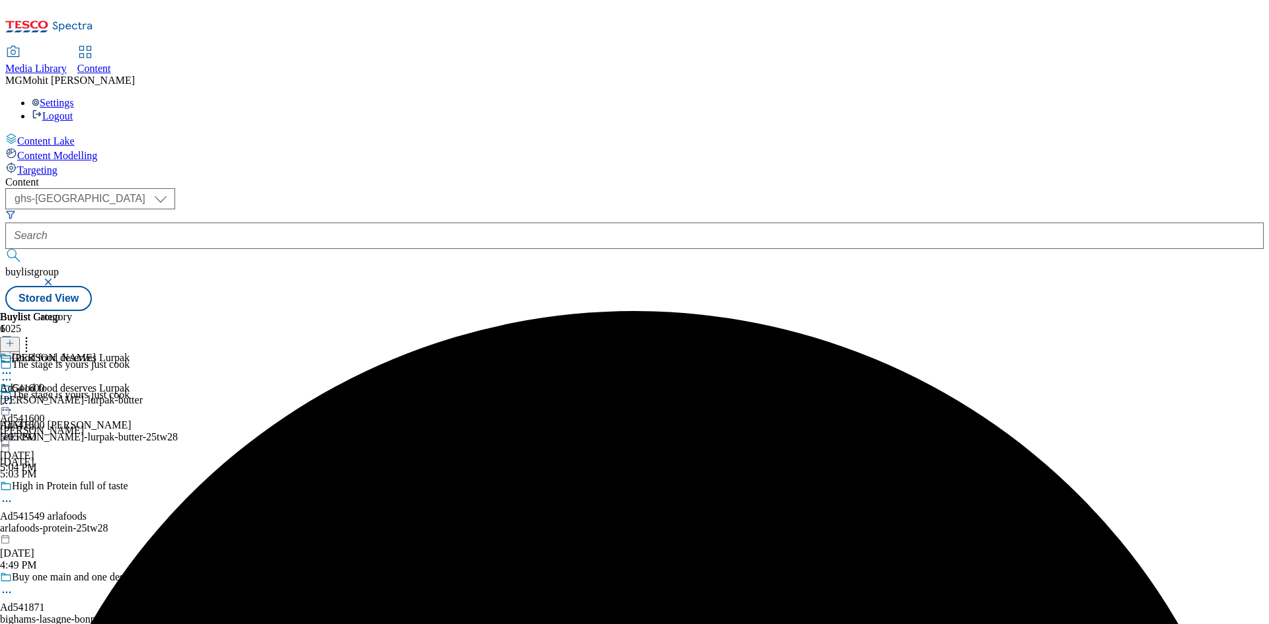
click at [143, 352] on div "Arla Ad541600 arla-lurpak-butter Aug 21, 2025 5:05 PM" at bounding box center [71, 397] width 143 height 91
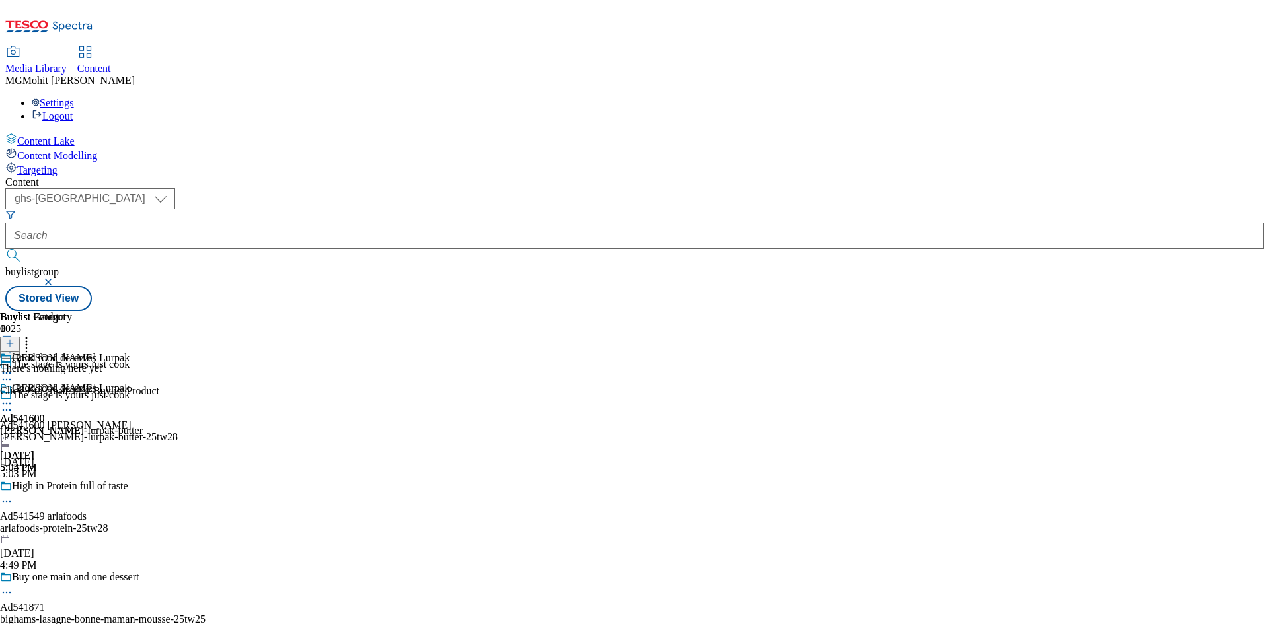
click at [20, 337] on button at bounding box center [10, 344] width 20 height 15
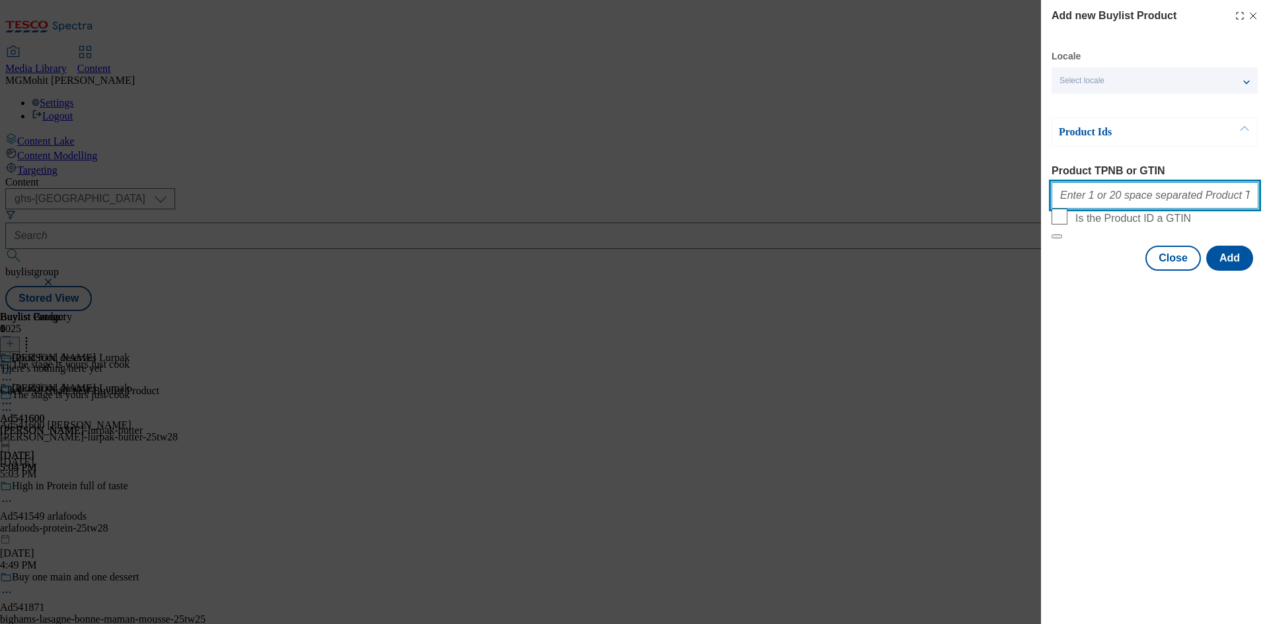
click at [1076, 193] on input "Product TPNB or GTIN" at bounding box center [1154, 195] width 207 height 26
paste input "91770752 92126558"
type input "91770752 92126558"
click at [1224, 271] on button "Add" at bounding box center [1229, 258] width 47 height 25
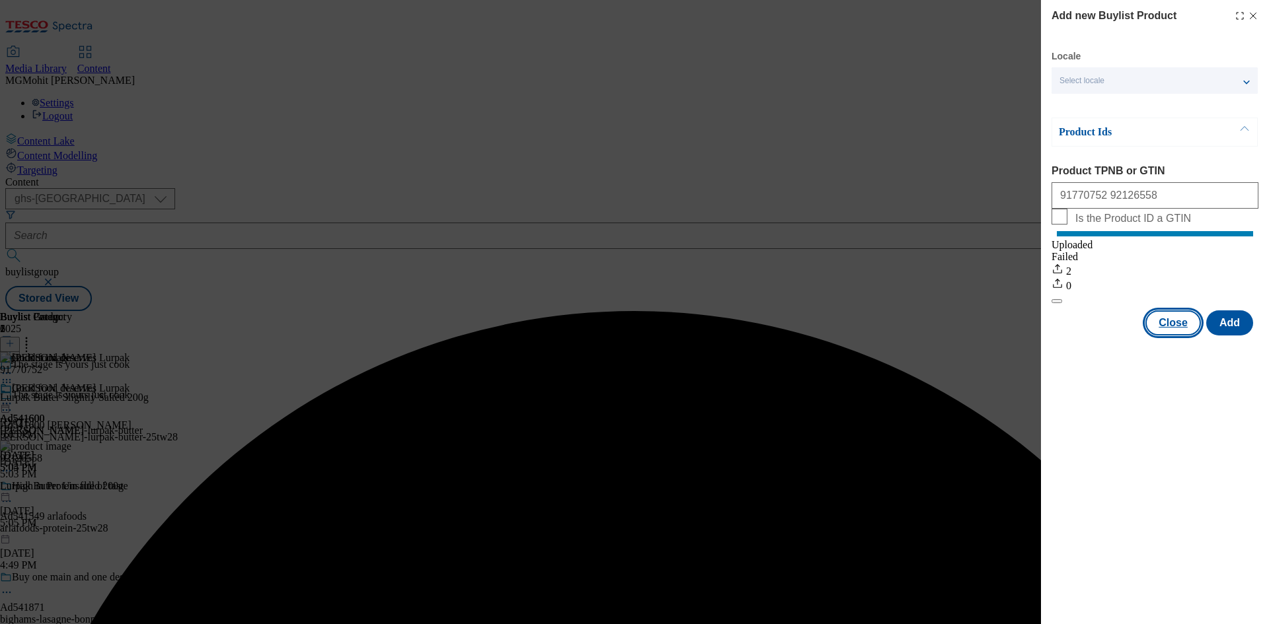
click at [1163, 334] on button "Close" at bounding box center [1173, 323] width 56 height 25
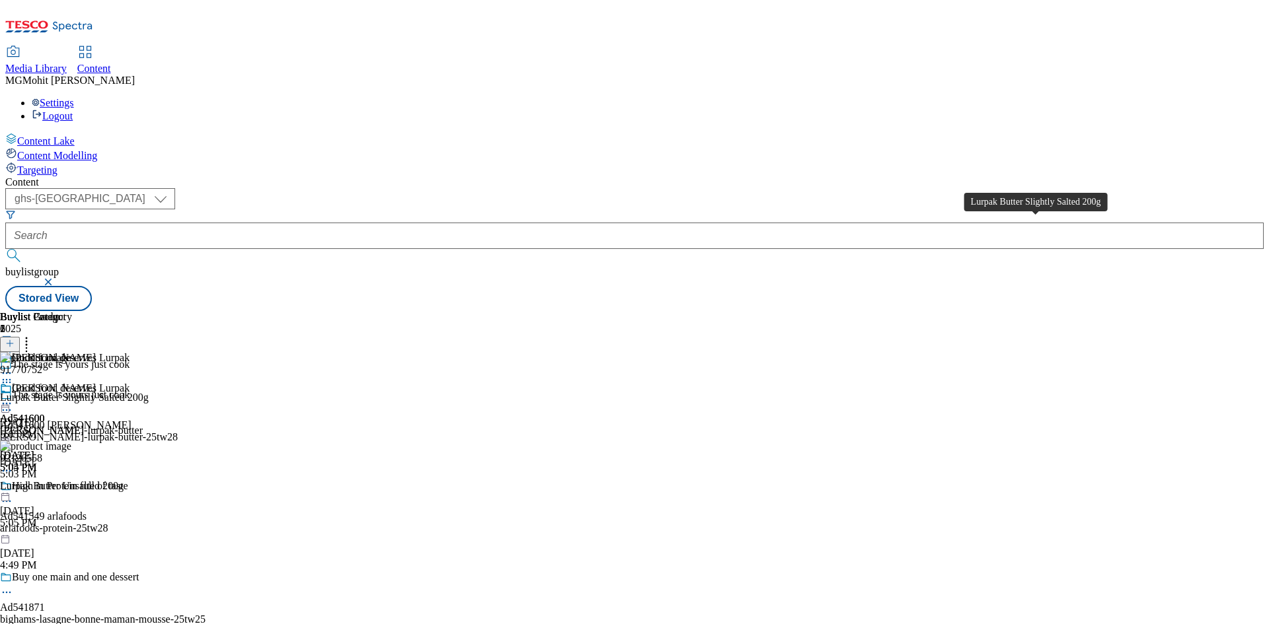
click at [149, 392] on div "Lurpak Butter Slightly Salted 200g" at bounding box center [74, 398] width 149 height 12
drag, startPoint x: 999, startPoint y: 225, endPoint x: 1002, endPoint y: 218, distance: 7.7
click at [42, 364] on span "91770752" at bounding box center [21, 370] width 42 height 12
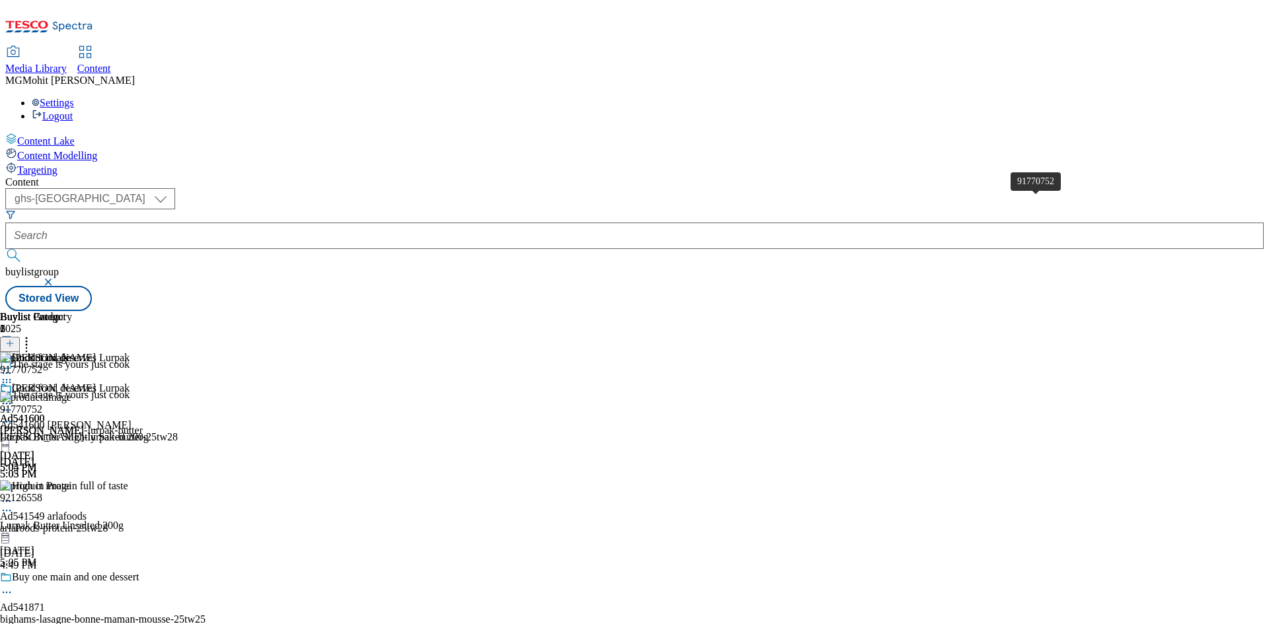
drag, startPoint x: 1002, startPoint y: 218, endPoint x: 995, endPoint y: 223, distance: 8.1
click at [149, 431] on div "Lurpak Butter Slightly Salted 200g" at bounding box center [74, 437] width 149 height 12
click at [13, 397] on icon at bounding box center [6, 403] width 13 height 13
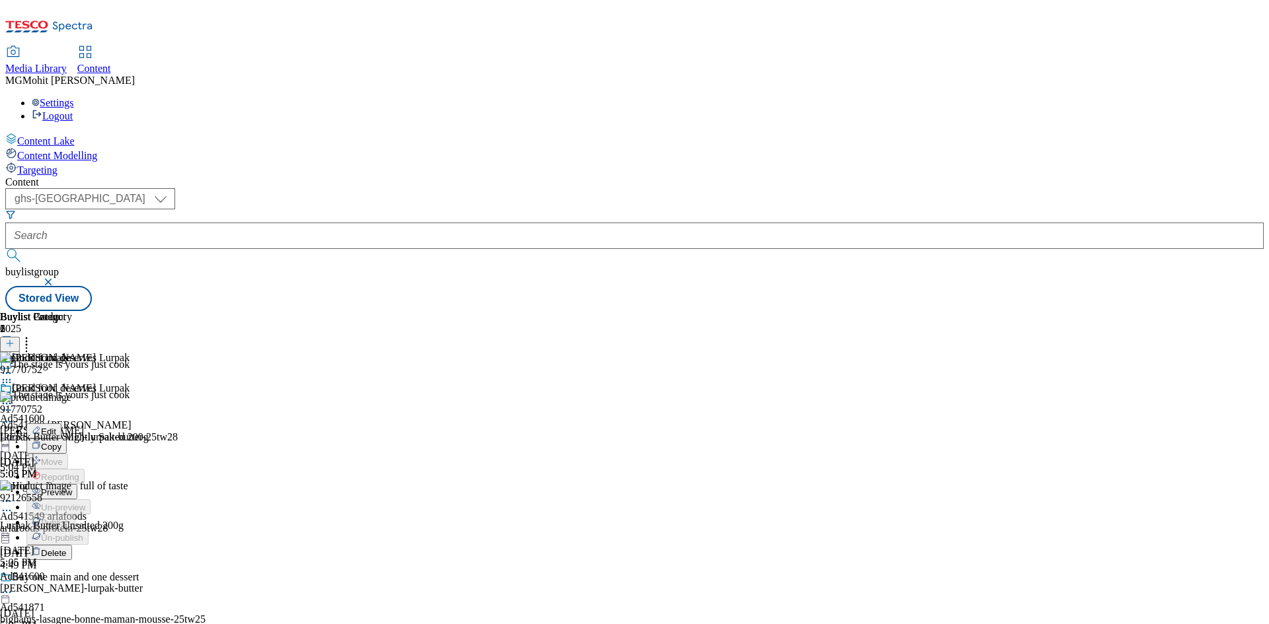
click at [56, 427] on span "Edit" at bounding box center [48, 432] width 15 height 10
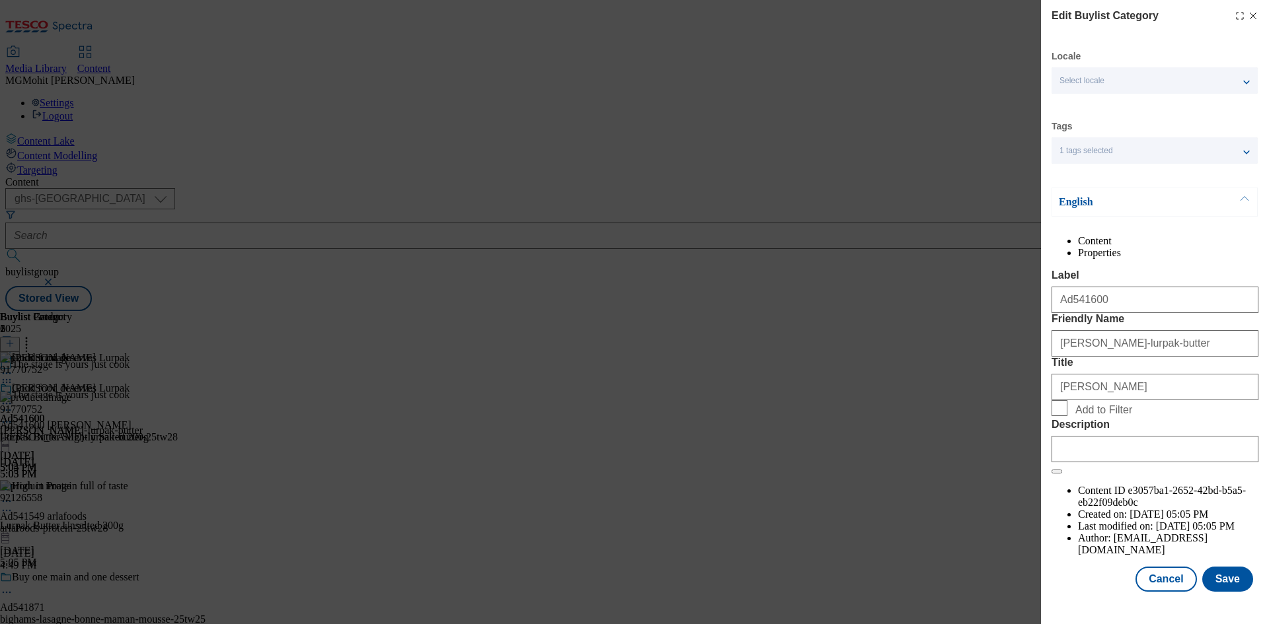
scroll to position [26, 0]
click at [1092, 463] on input "Description" at bounding box center [1154, 449] width 207 height 26
paste input "Lurpak Butter Slightly Salted 200g"
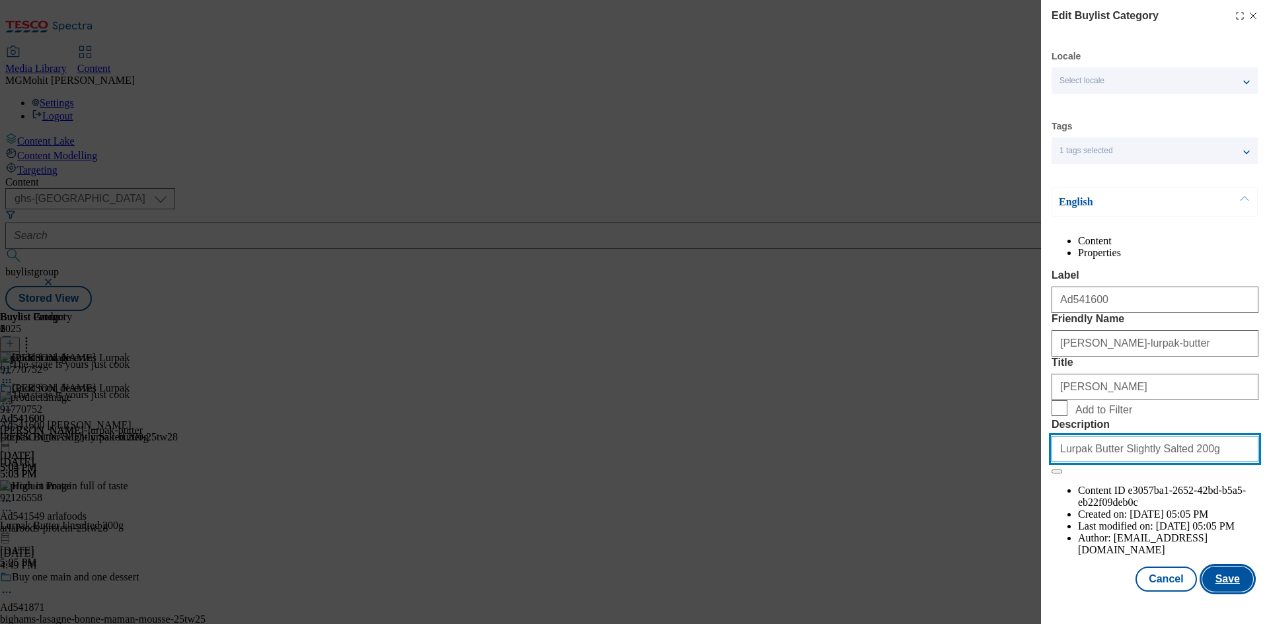
type input "Lurpak Butter Slightly Salted 200g"
click at [1224, 592] on button "Save" at bounding box center [1227, 579] width 51 height 25
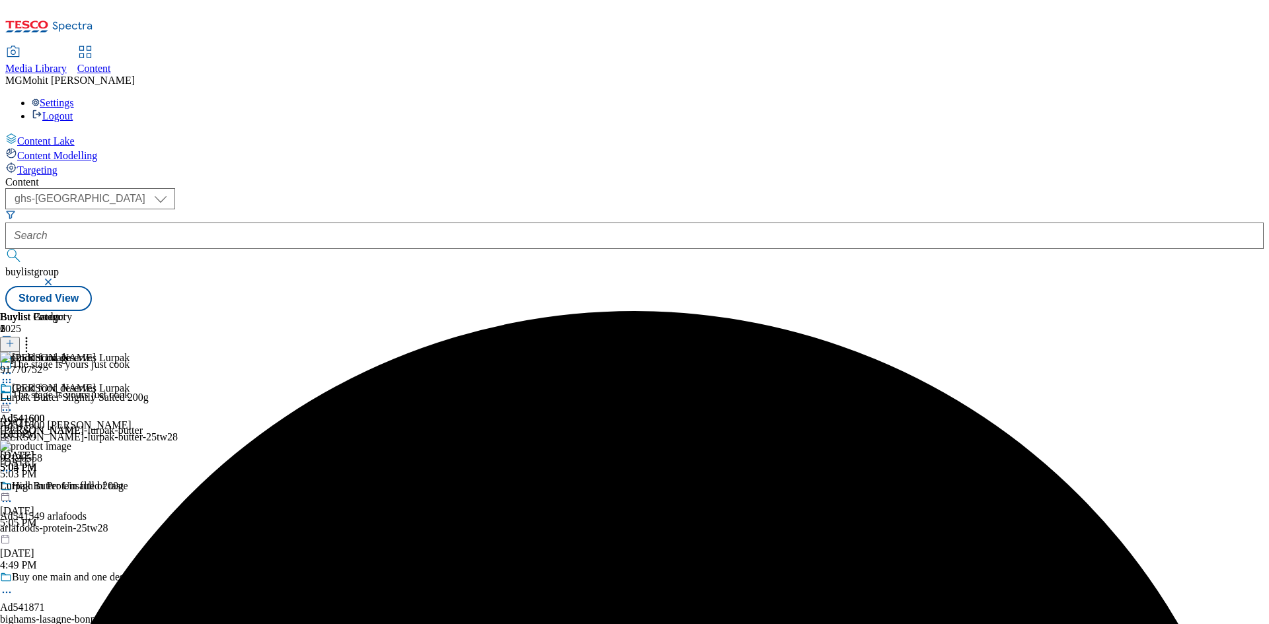
click at [13, 397] on icon at bounding box center [6, 403] width 13 height 13
click at [56, 427] on span "Edit" at bounding box center [48, 432] width 15 height 10
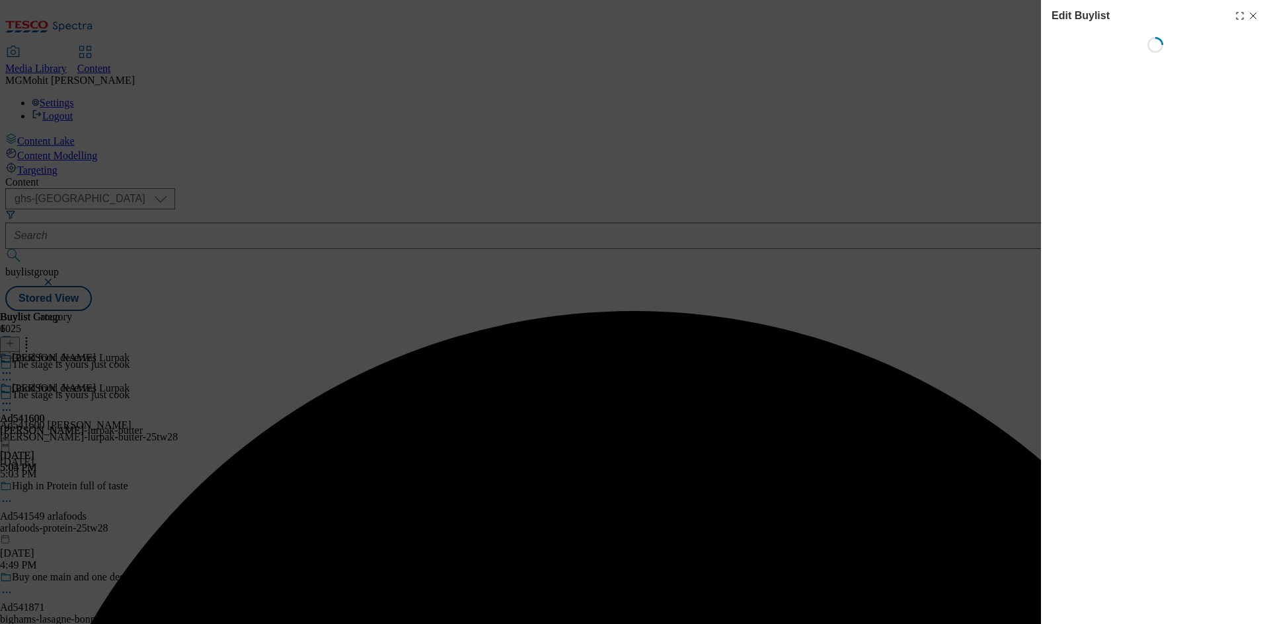
select select "tactical"
select select "supplier funded short term 1-3 weeks"
select select "dunnhumby"
select select "Banner"
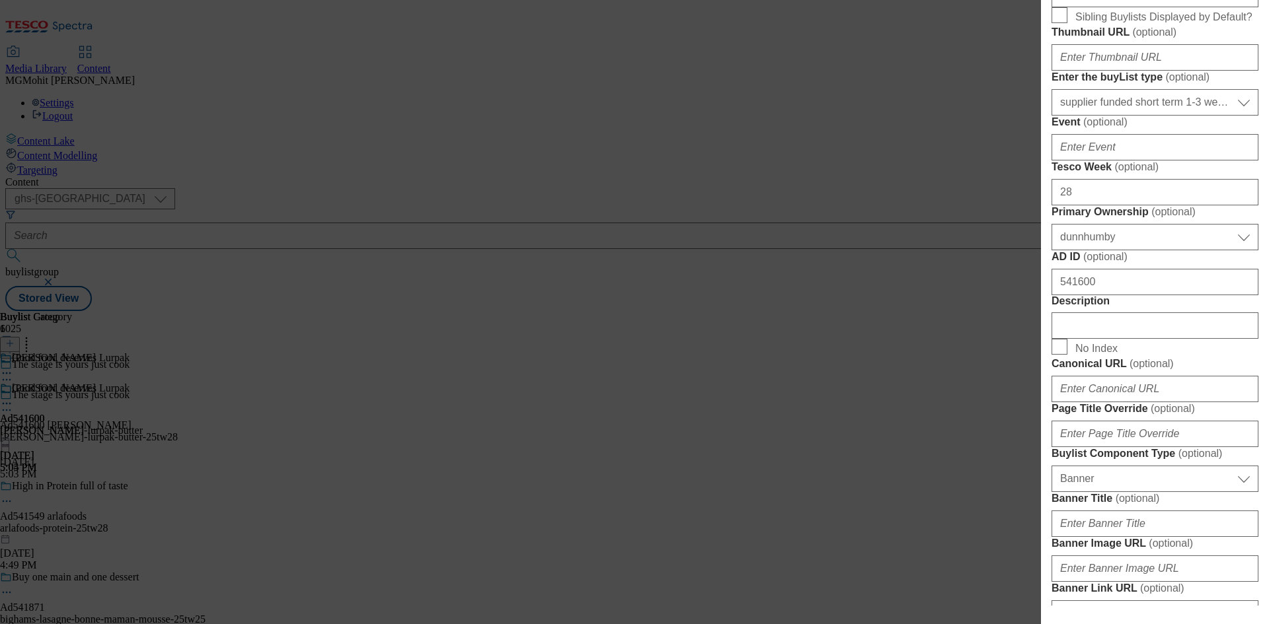
scroll to position [595, 0]
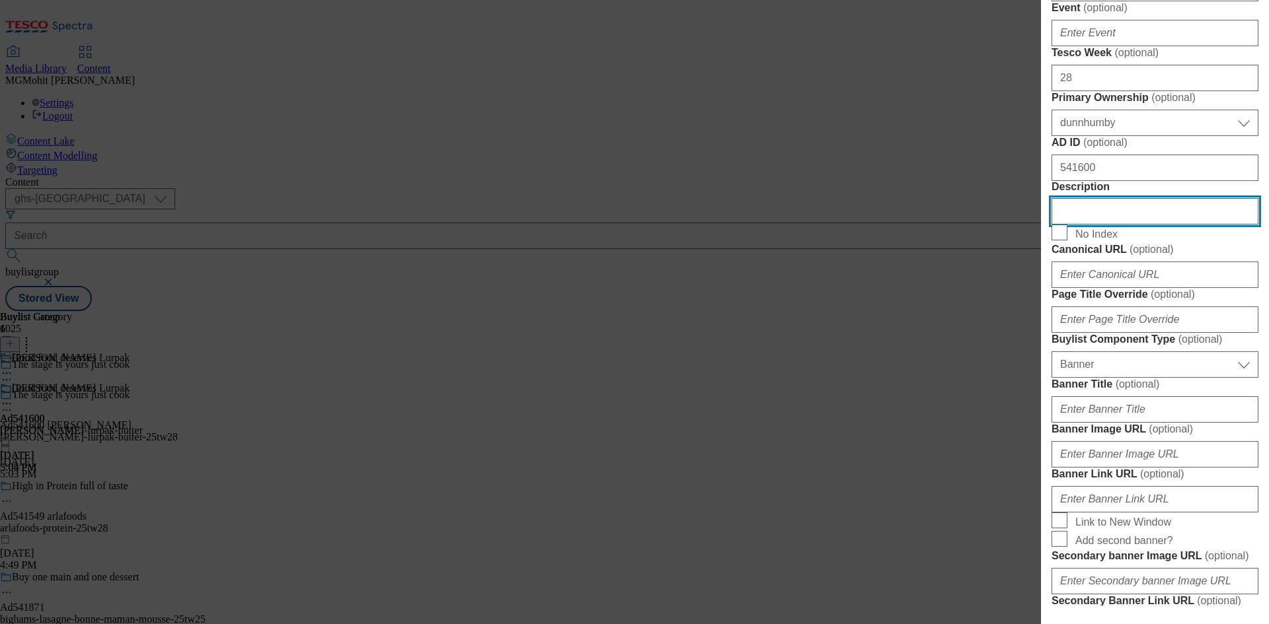
click at [1088, 225] on input "Description" at bounding box center [1154, 211] width 207 height 26
paste input "Lurpak Butter Slightly Salted 200g"
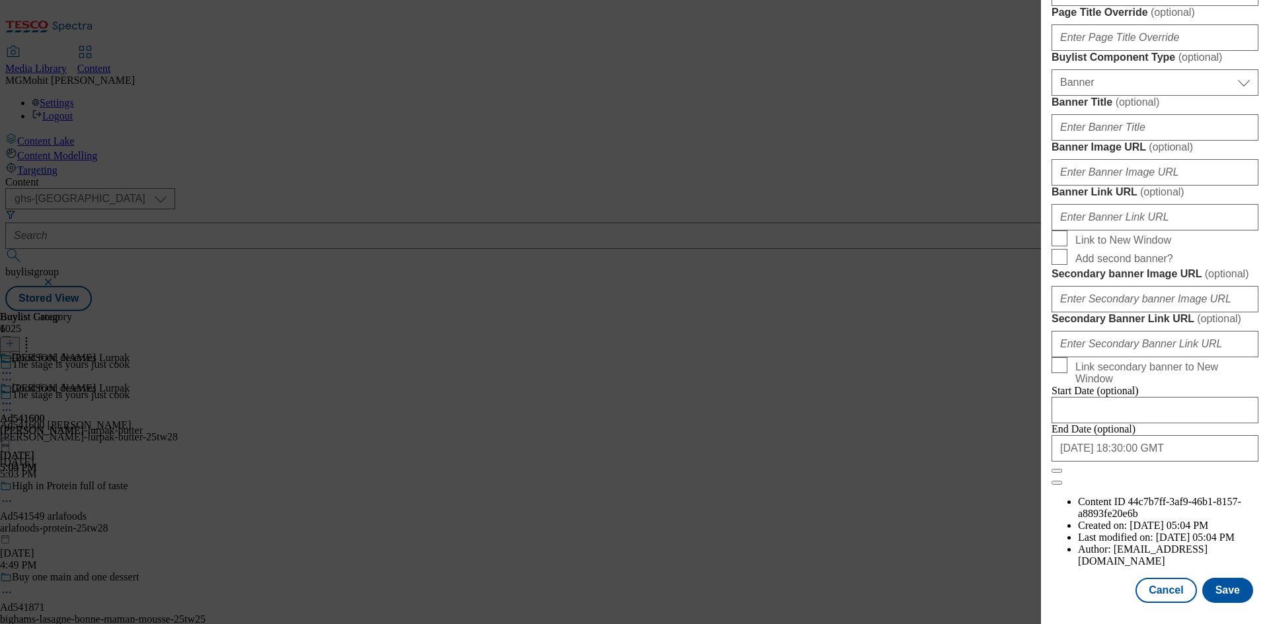
scroll to position [1368, 0]
type input "Lurpak Butter Slightly Salted 200g"
click at [1213, 593] on button "Save" at bounding box center [1227, 590] width 51 height 25
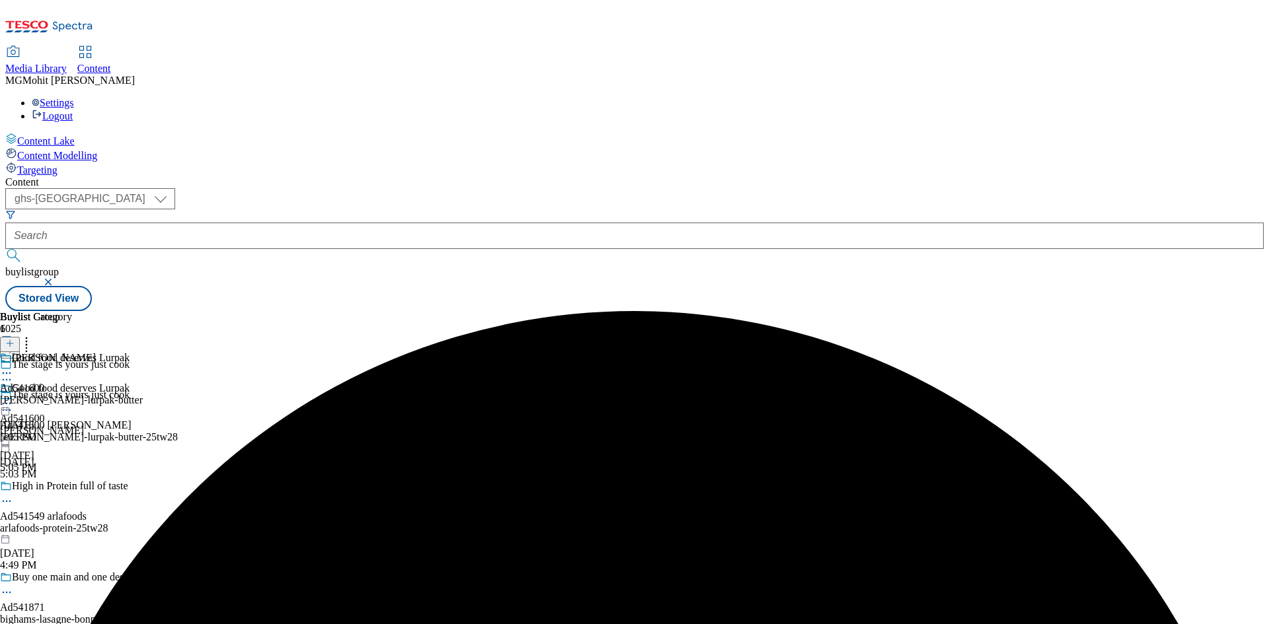
click at [13, 404] on icon at bounding box center [6, 410] width 13 height 13
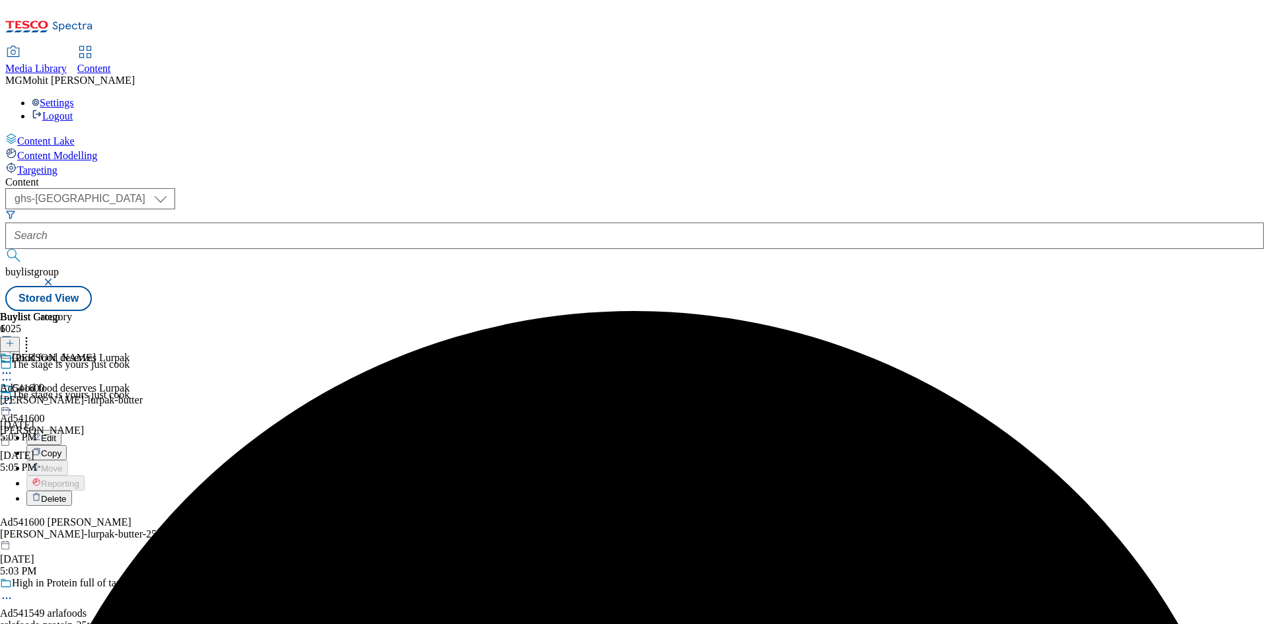
click at [56, 433] on span "Edit" at bounding box center [48, 438] width 15 height 10
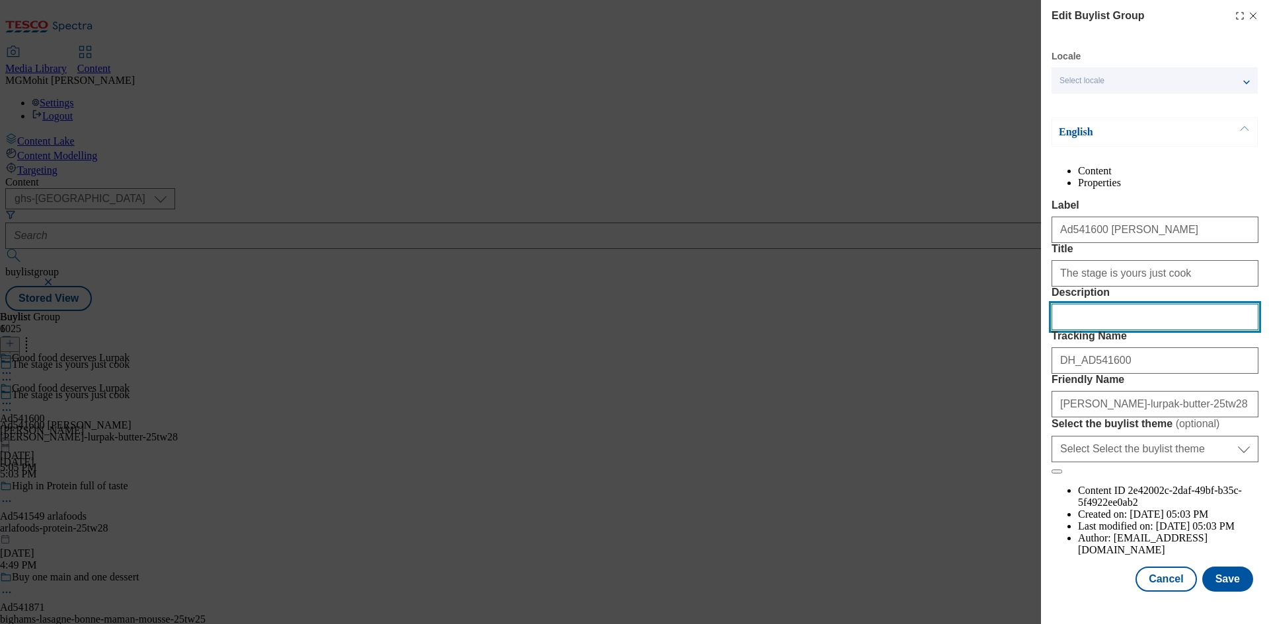
click at [1093, 330] on input "Description" at bounding box center [1154, 317] width 207 height 26
paste input "Lurpak Butter Slightly Salted 200g"
type input "Lurpak Butter Slightly Salted 200g"
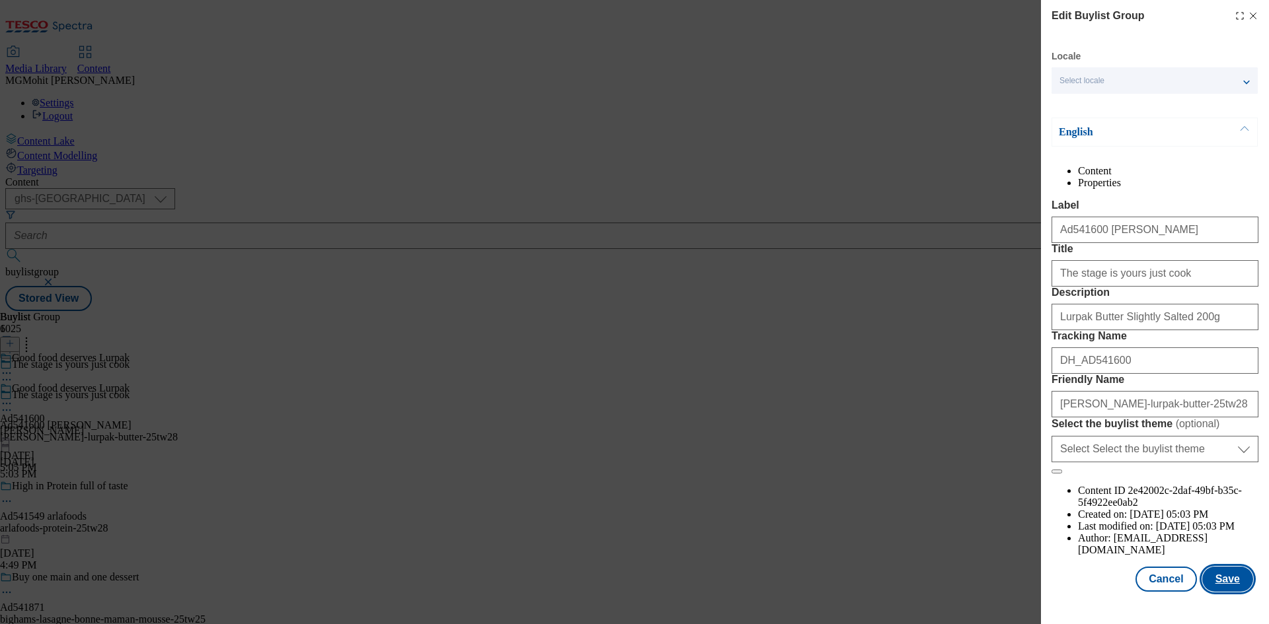
click at [1218, 592] on button "Save" at bounding box center [1227, 579] width 51 height 25
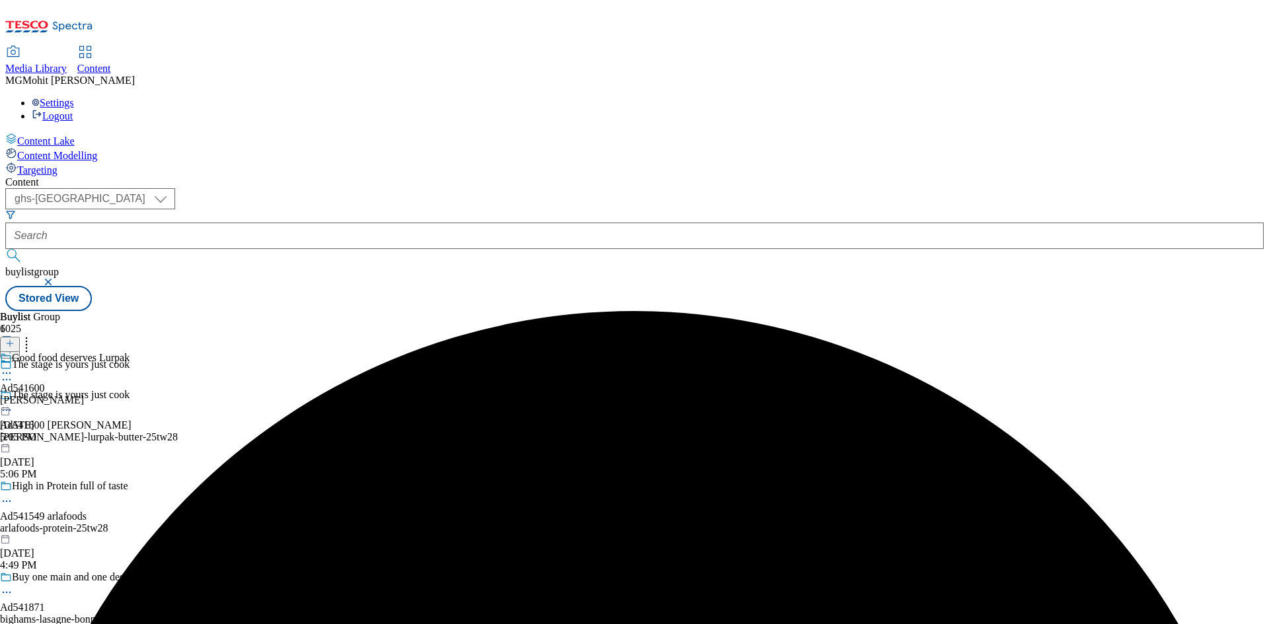
click at [13, 367] on icon at bounding box center [6, 373] width 13 height 13
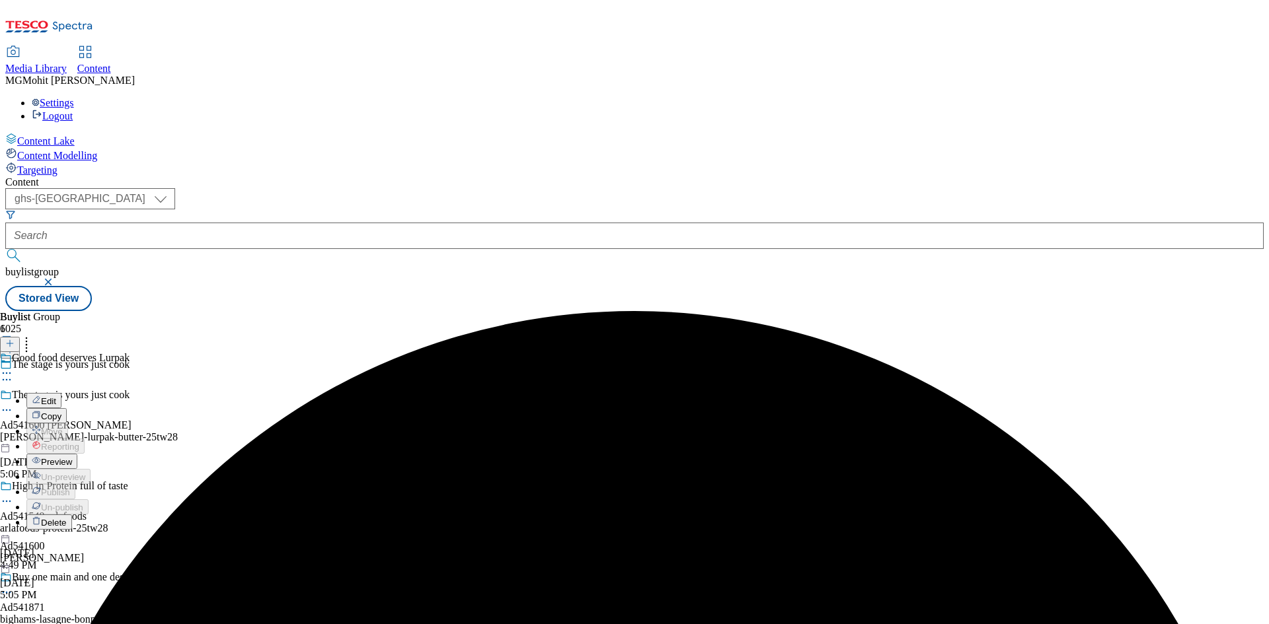
click at [72, 457] on span "Preview" at bounding box center [56, 462] width 31 height 10
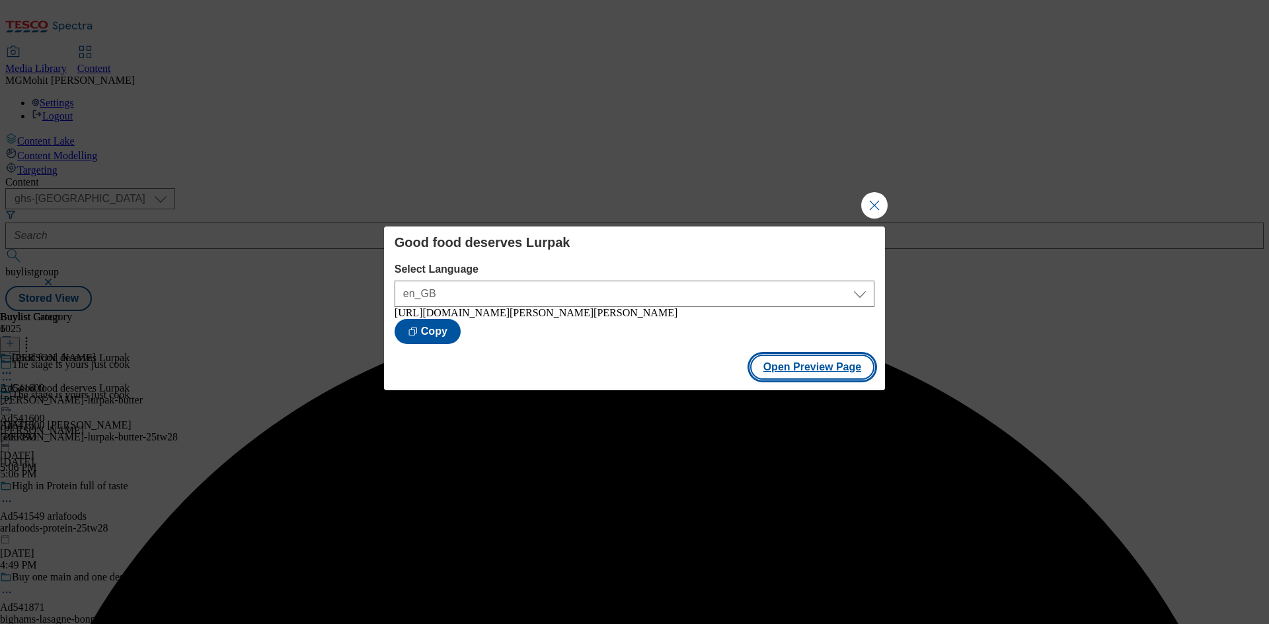
click at [833, 379] on button "Open Preview Page" at bounding box center [812, 367] width 125 height 25
click at [872, 204] on button "Close Modal" at bounding box center [874, 205] width 26 height 26
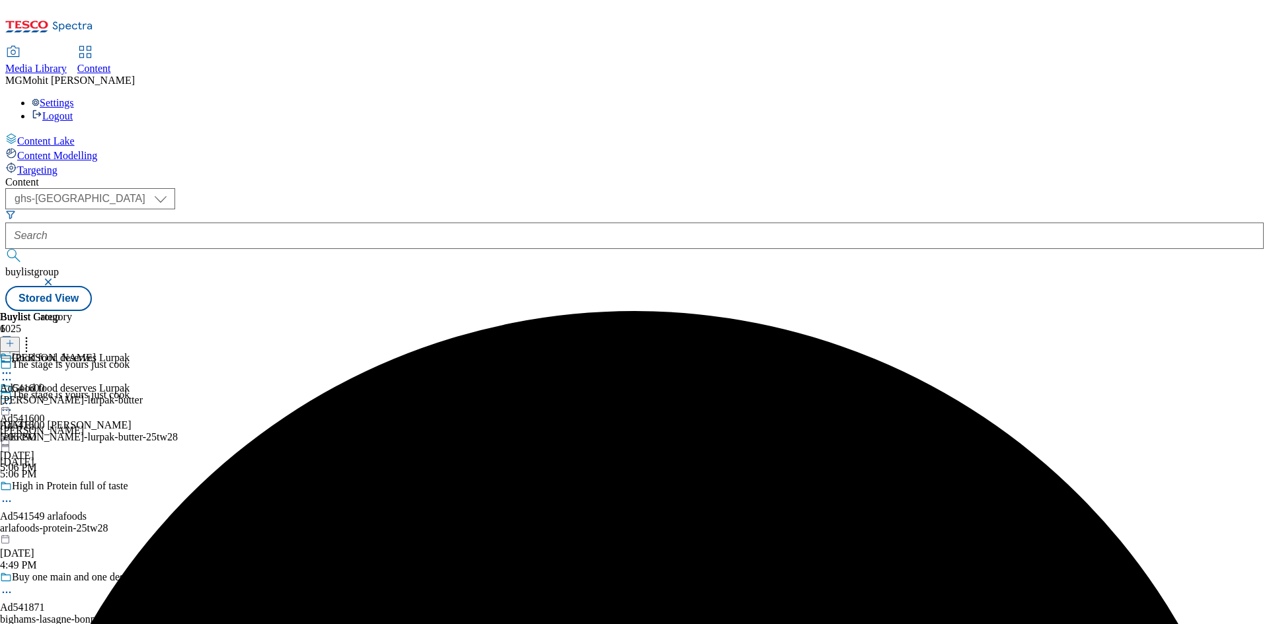
click at [13, 397] on icon at bounding box center [6, 403] width 13 height 13
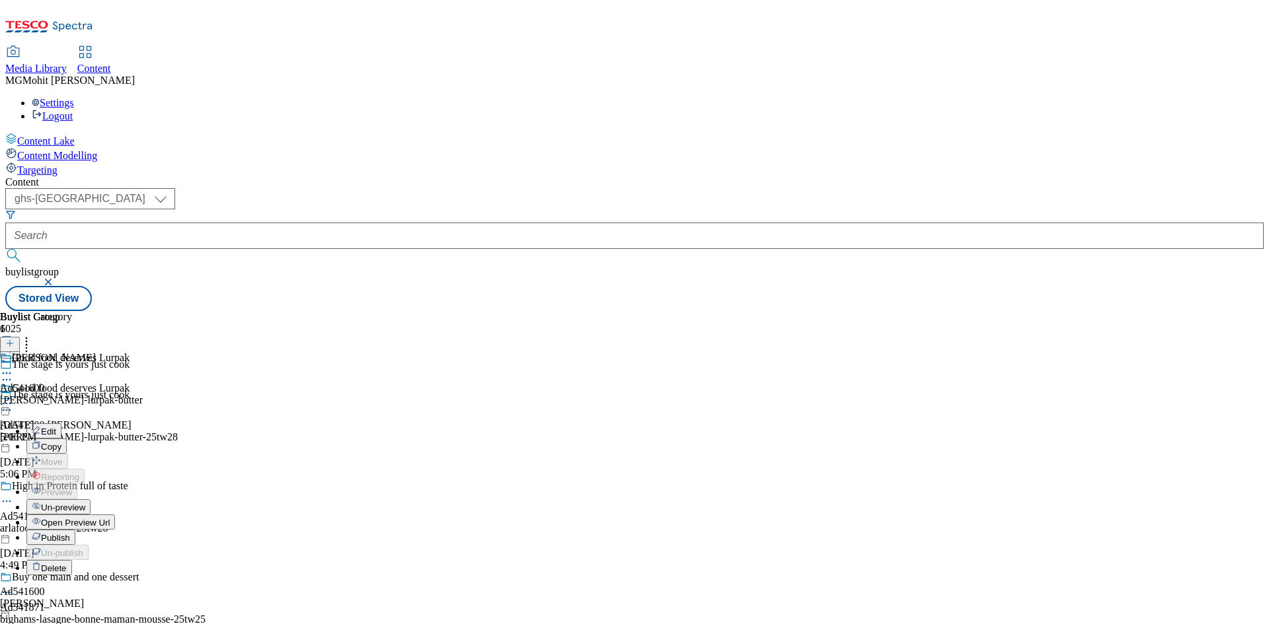
click at [70, 533] on span "Publish" at bounding box center [55, 538] width 29 height 10
